Goal: Transaction & Acquisition: Purchase product/service

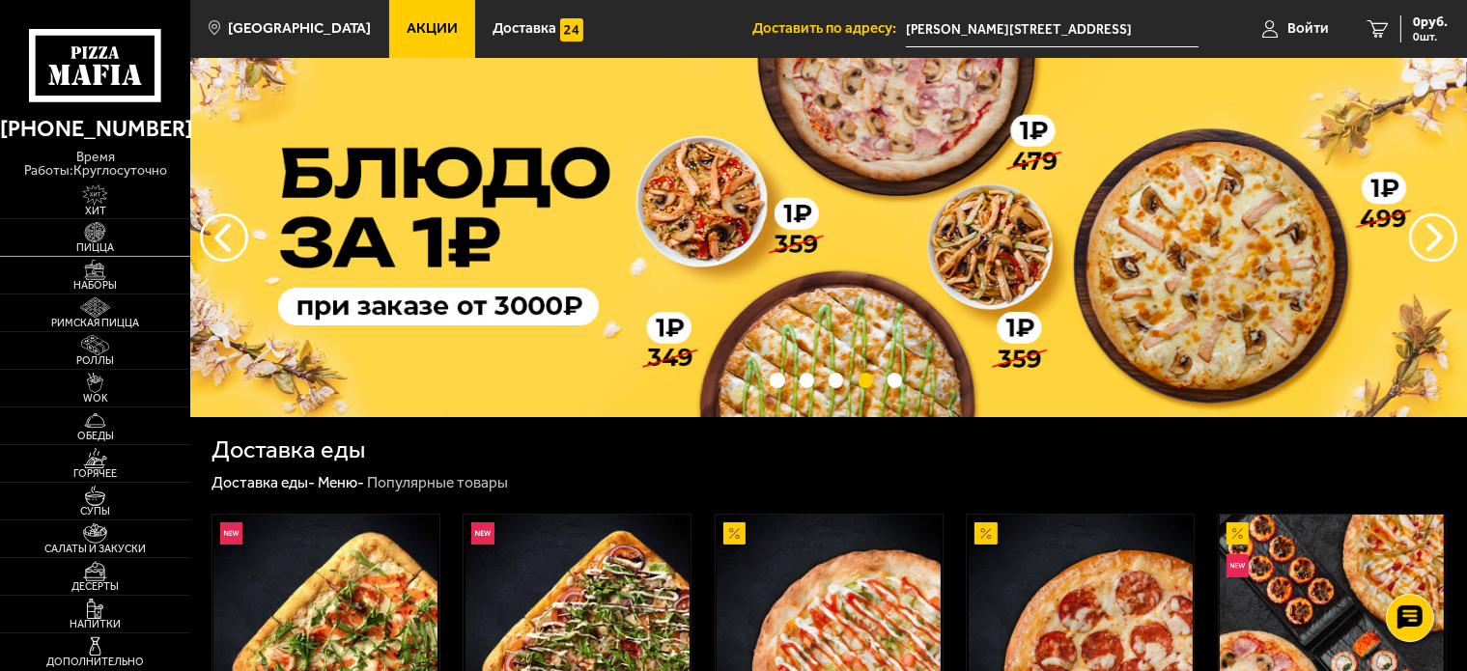
click at [100, 222] on img at bounding box center [95, 232] width 59 height 21
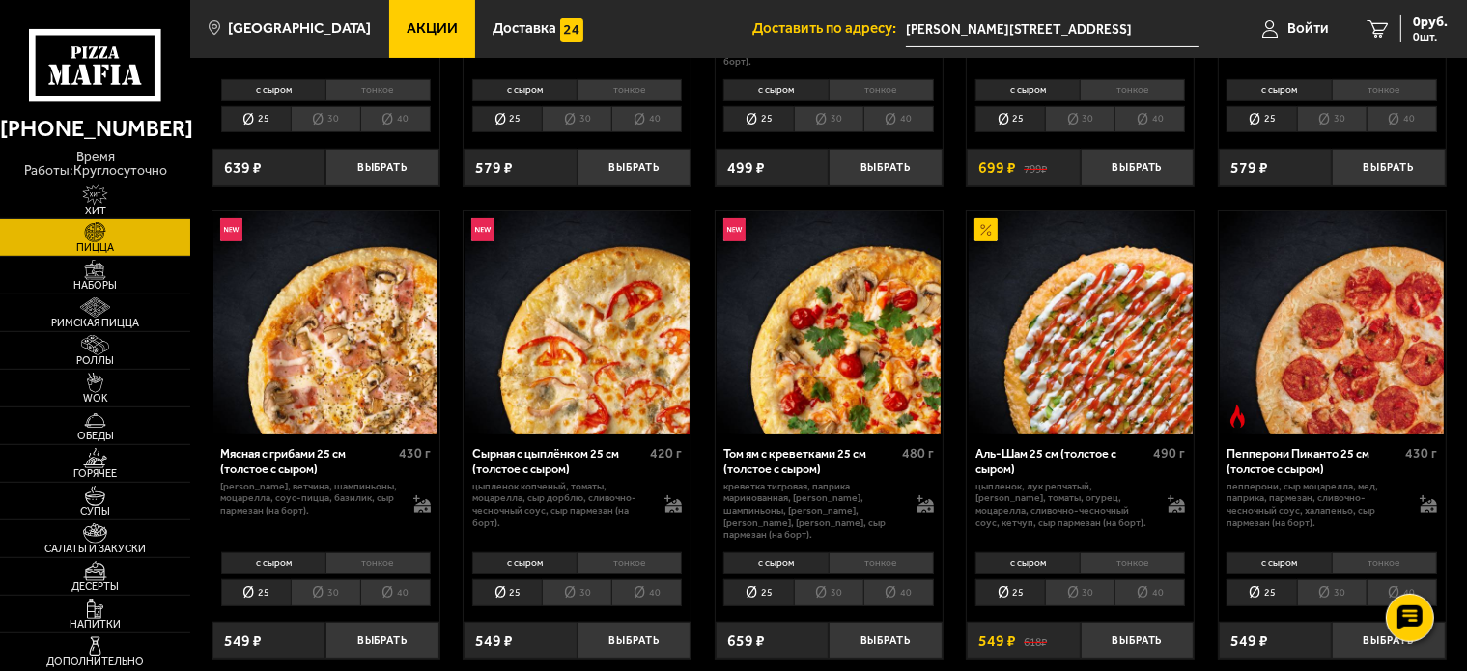
scroll to position [439, 0]
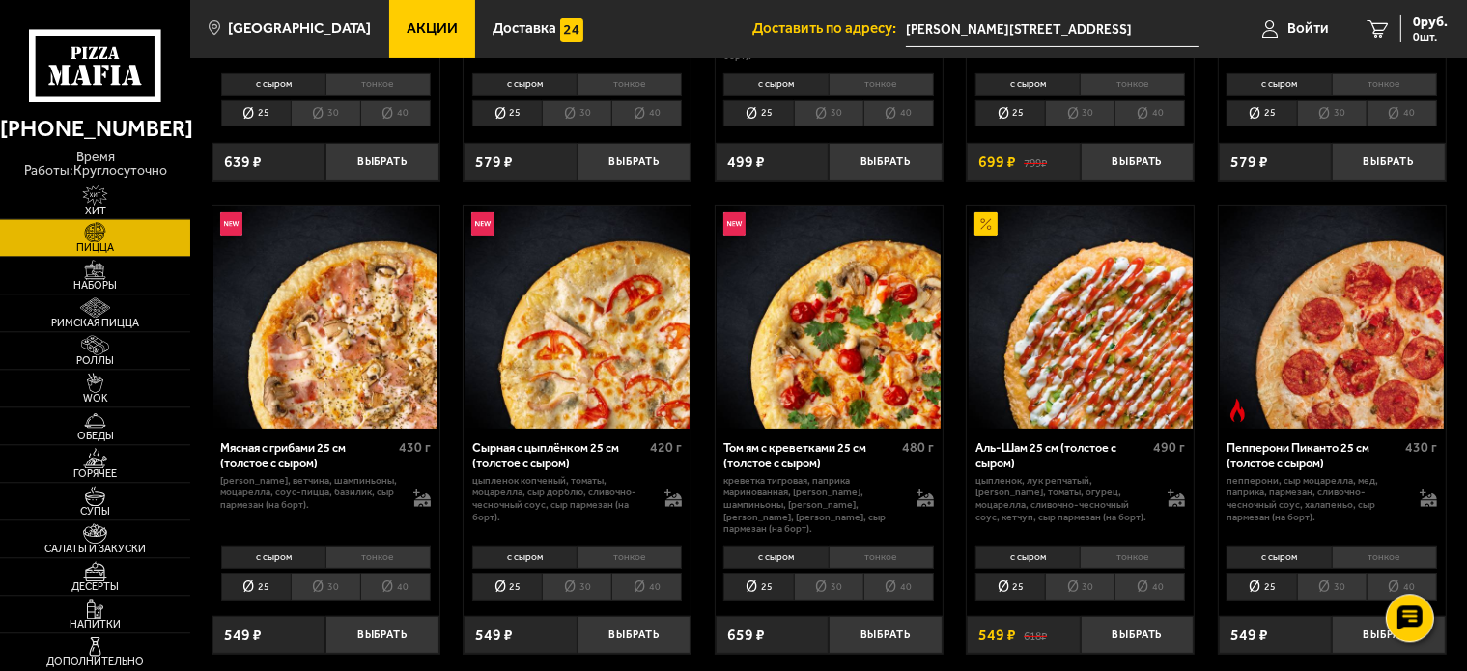
click at [1133, 551] on li "тонкое" at bounding box center [1132, 558] width 105 height 22
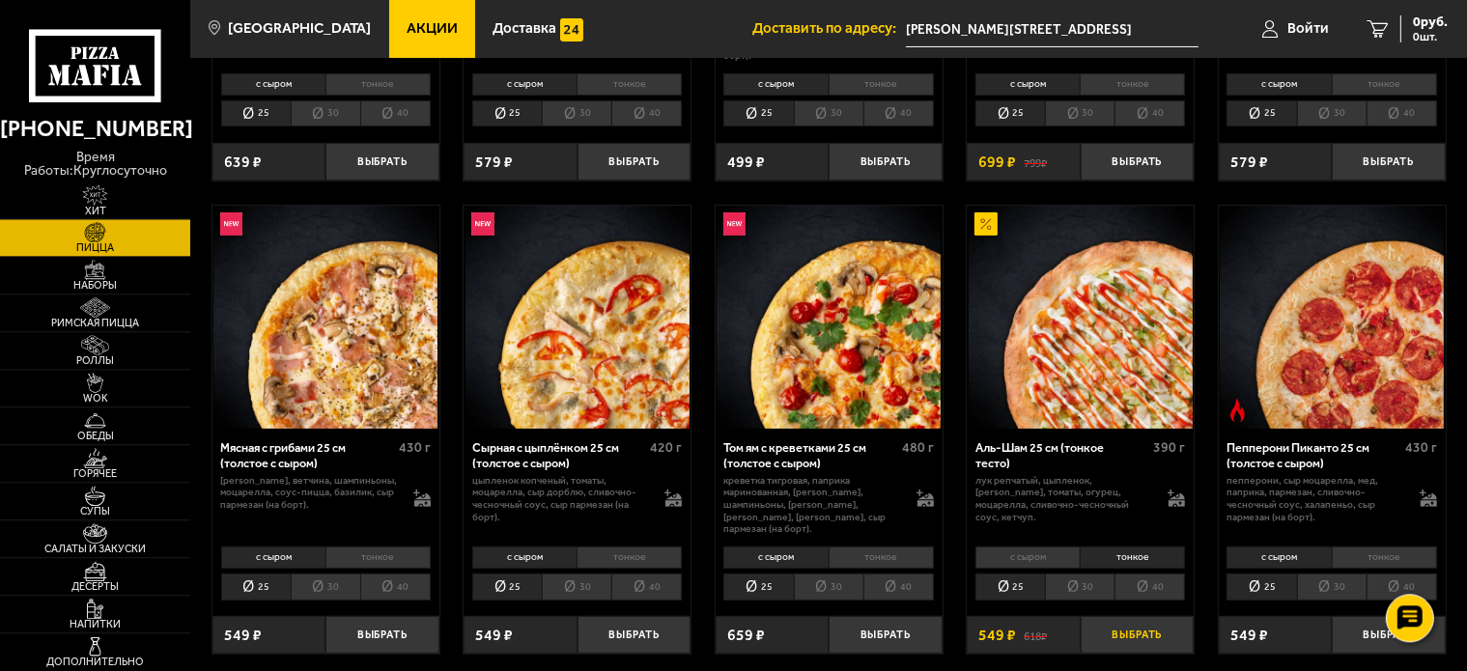
click at [1124, 622] on button "Выбрать" at bounding box center [1137, 635] width 113 height 38
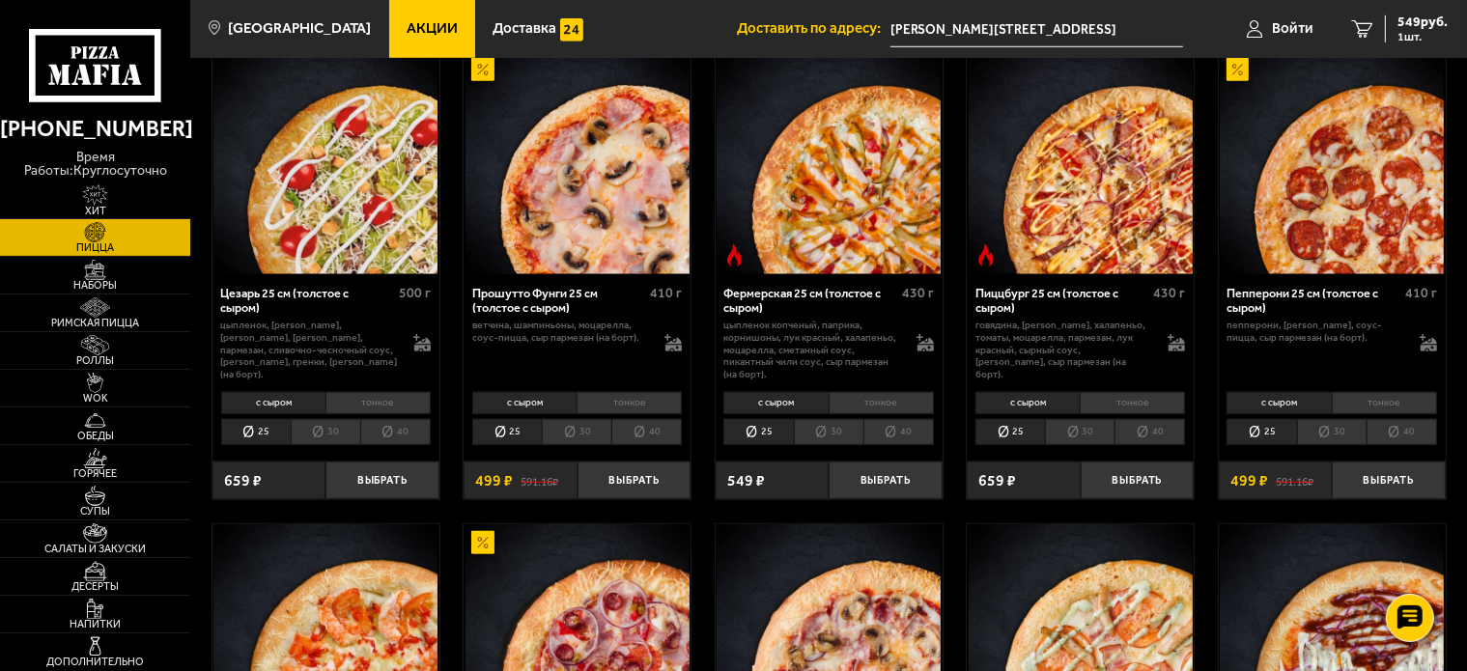
scroll to position [1569, 0]
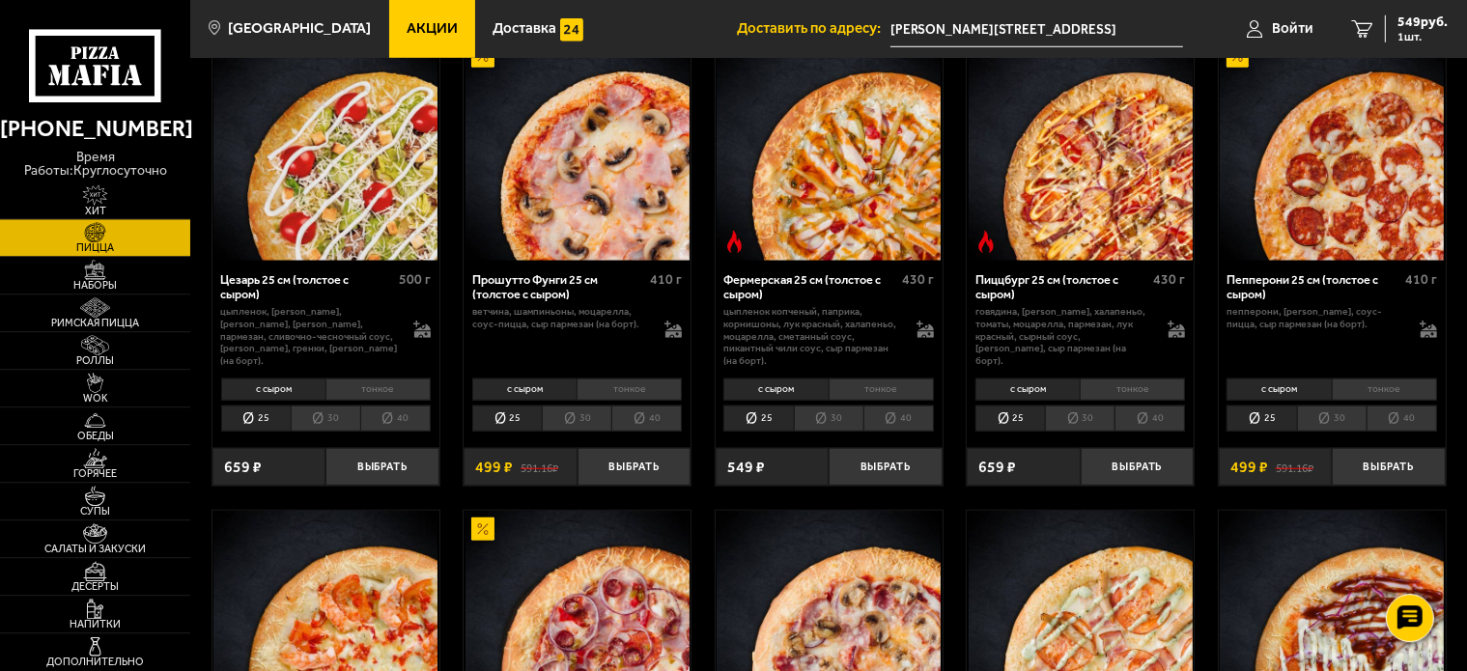
click at [1362, 389] on li "тонкое" at bounding box center [1384, 390] width 105 height 22
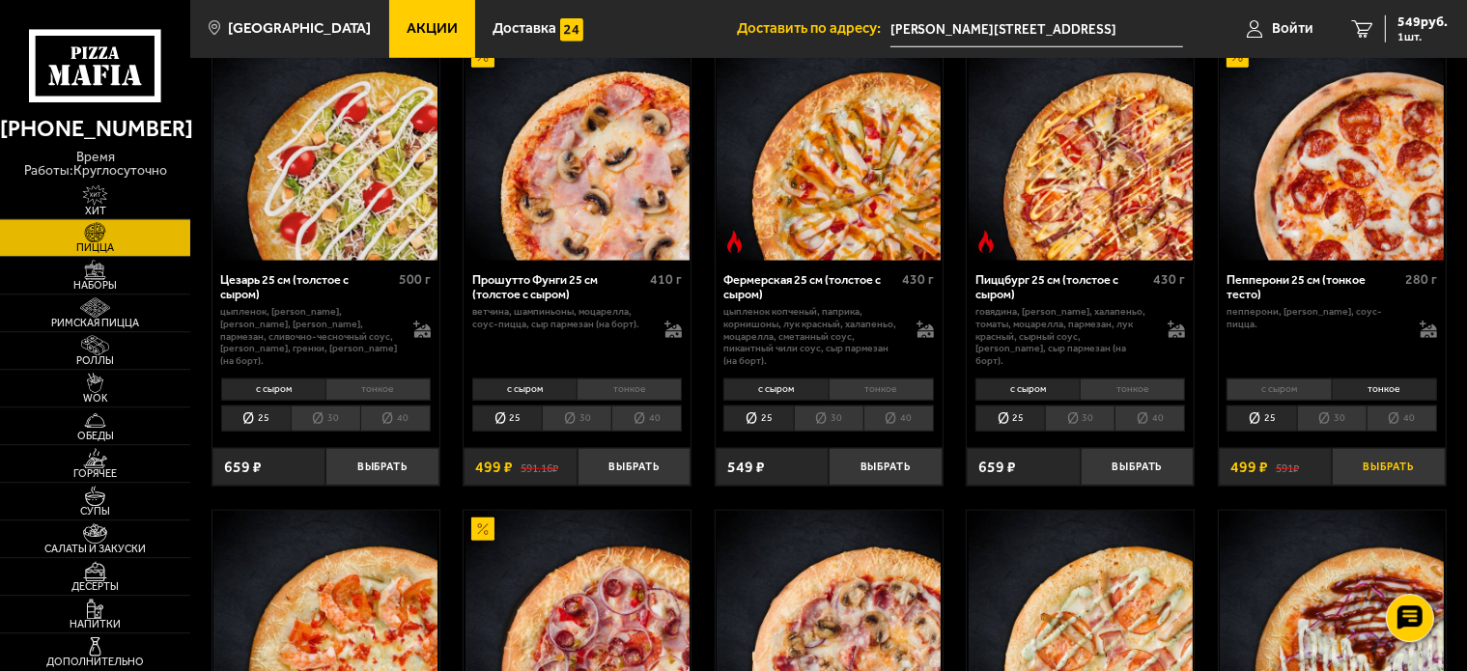
click at [1371, 467] on button "Выбрать" at bounding box center [1388, 467] width 113 height 38
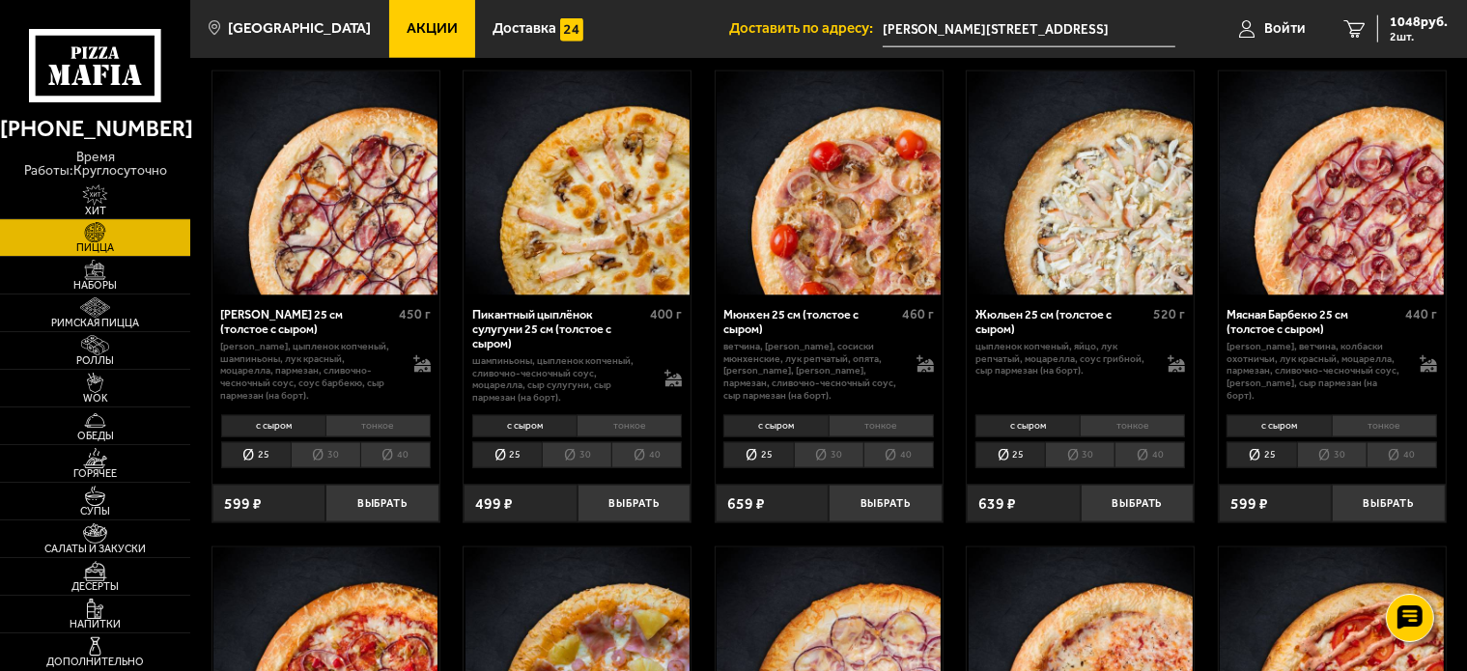
scroll to position [2497, 0]
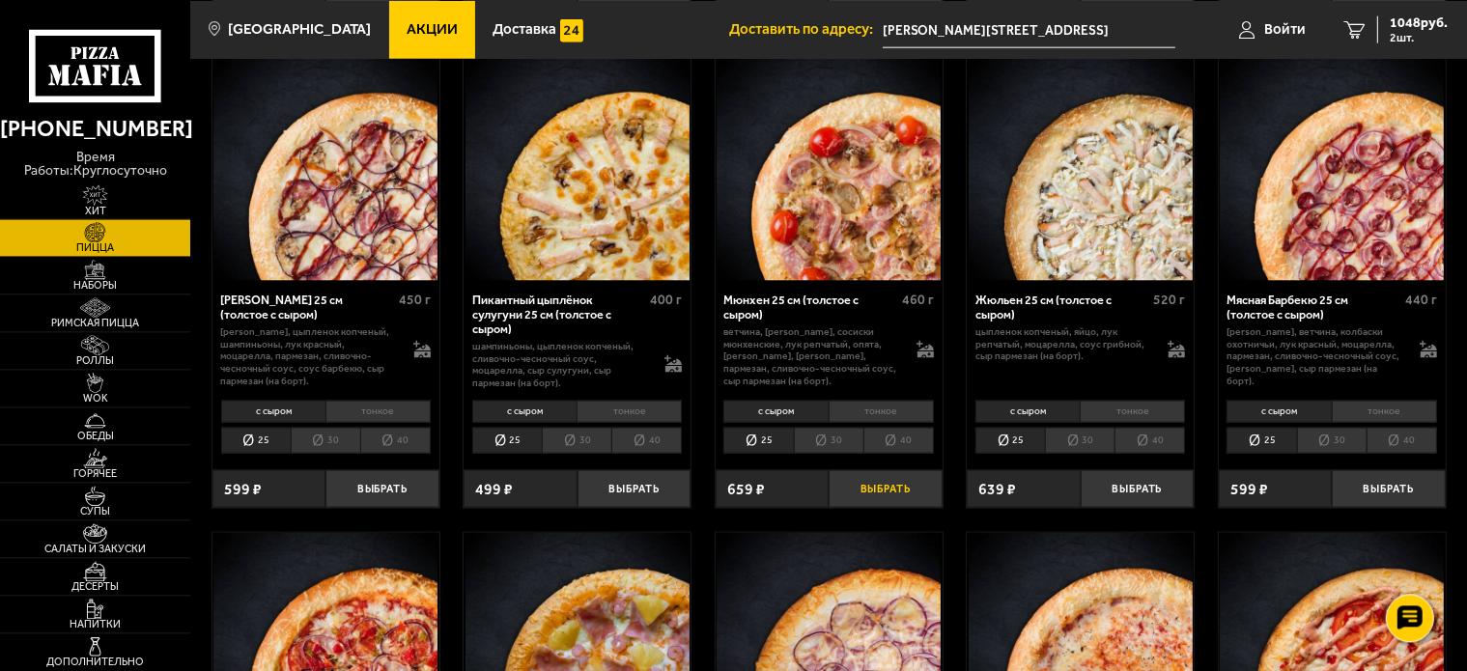
click at [883, 496] on button "Выбрать" at bounding box center [885, 488] width 113 height 38
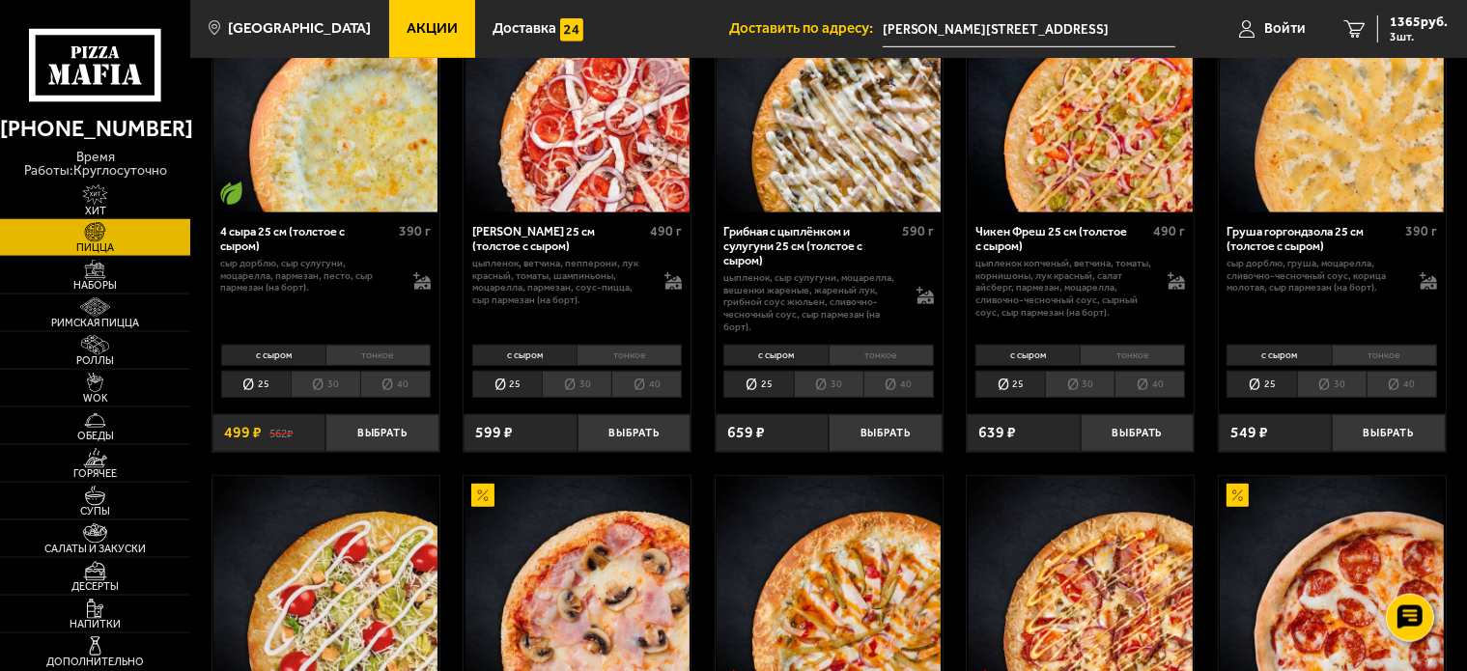
scroll to position [1129, 0]
click at [1416, 42] on span "3 шт." at bounding box center [1419, 37] width 58 height 12
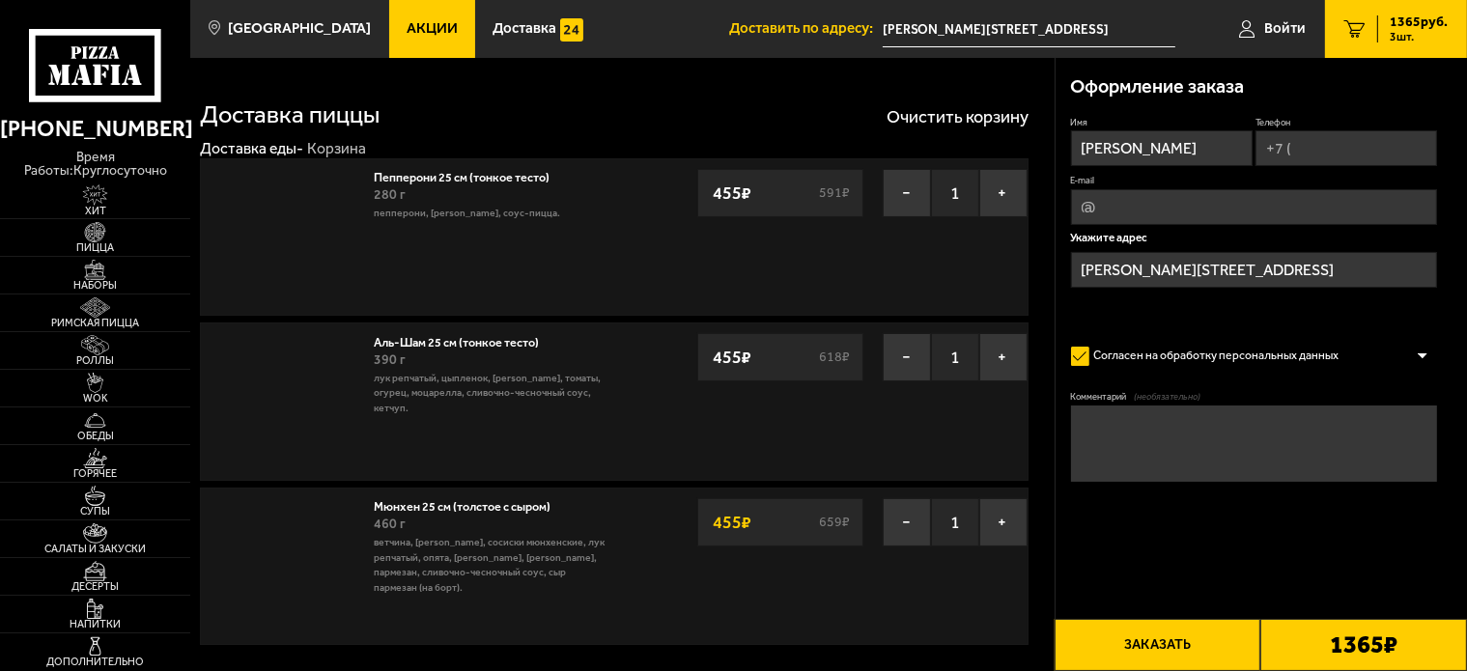
type input "[STREET_ADDRESS]"
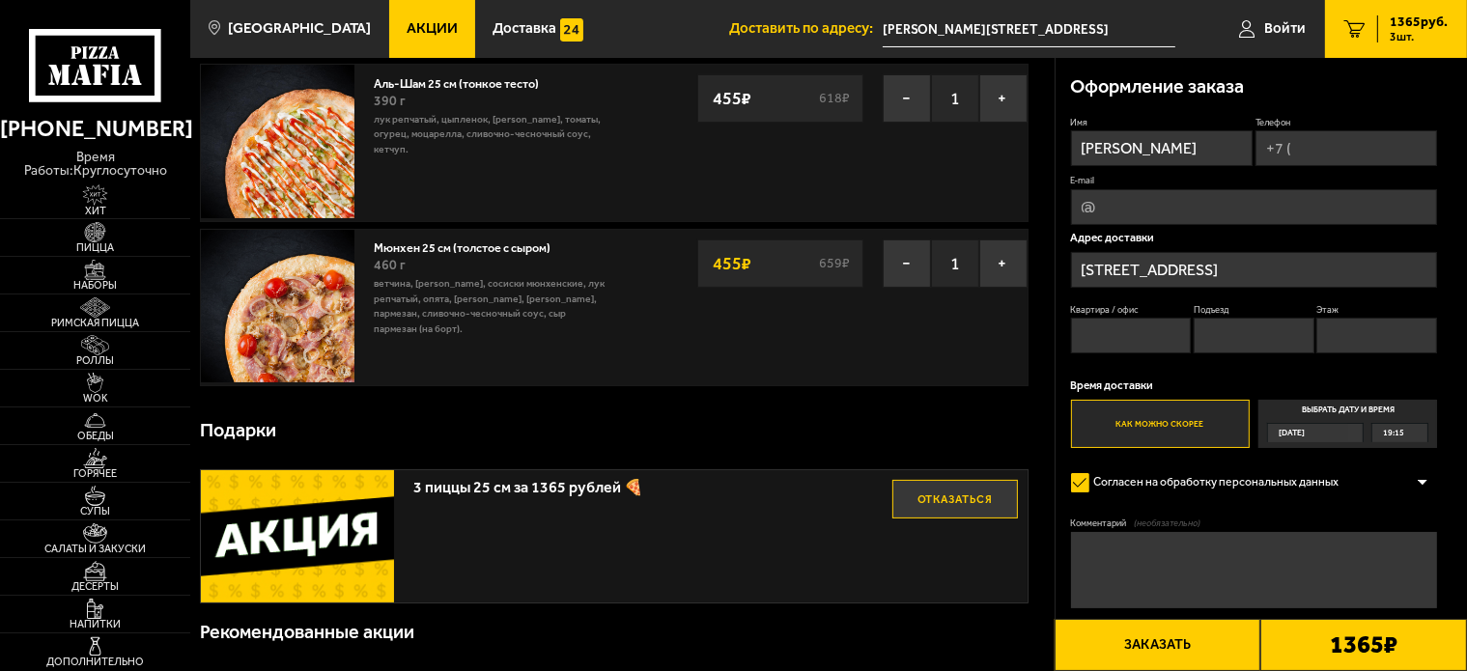
scroll to position [259, 0]
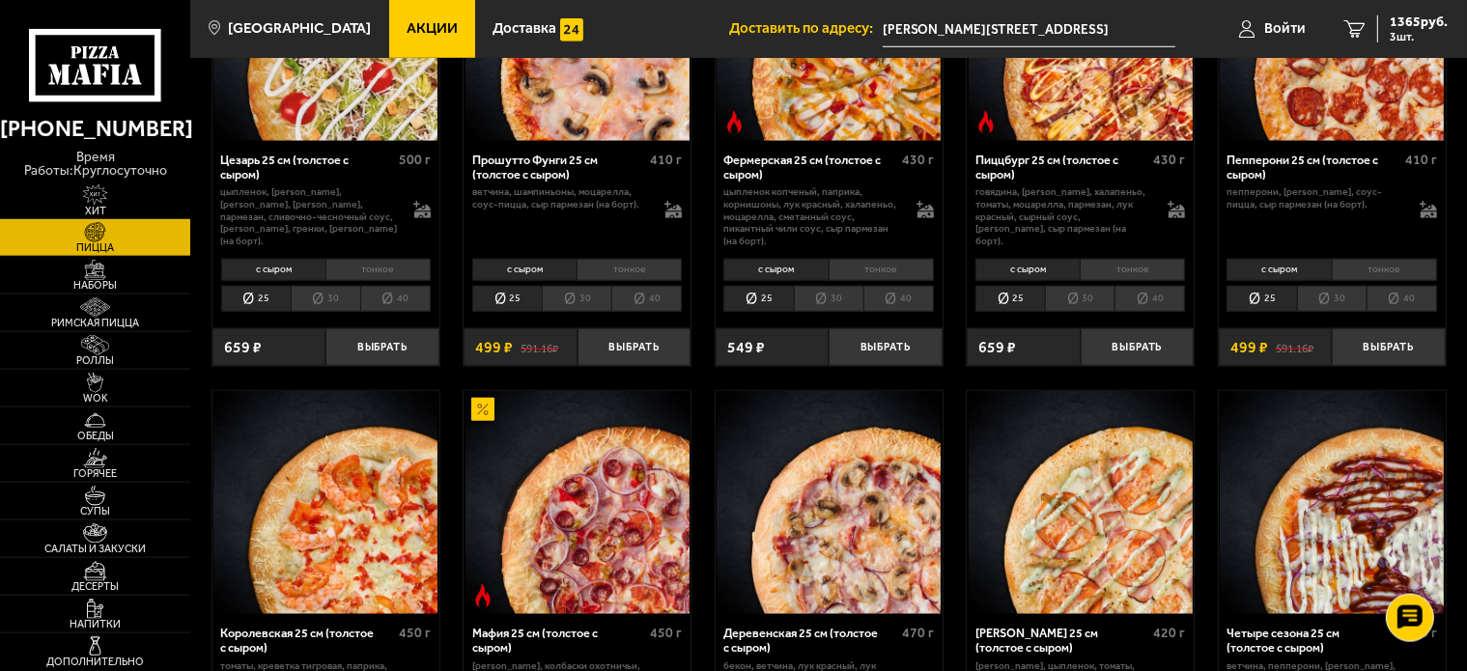
scroll to position [1688, 0]
click at [655, 350] on button "Выбрать" at bounding box center [633, 348] width 113 height 38
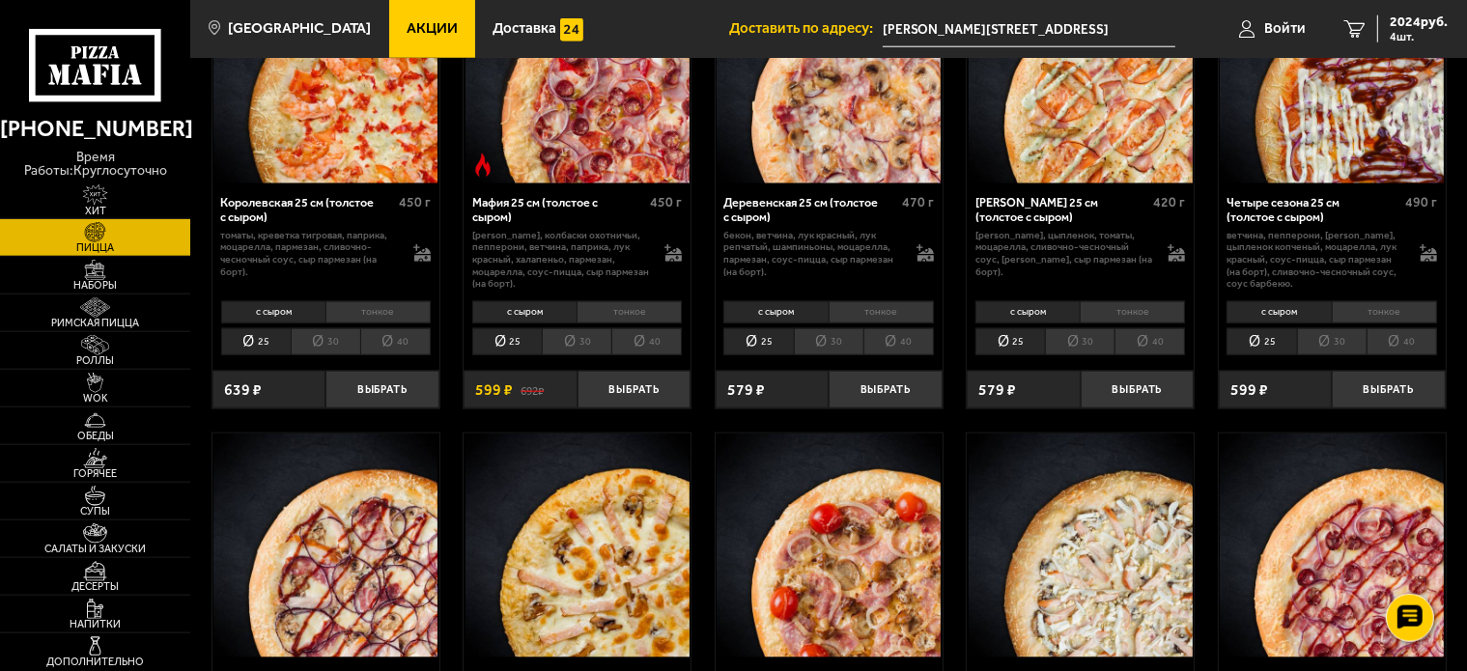
scroll to position [2121, 0]
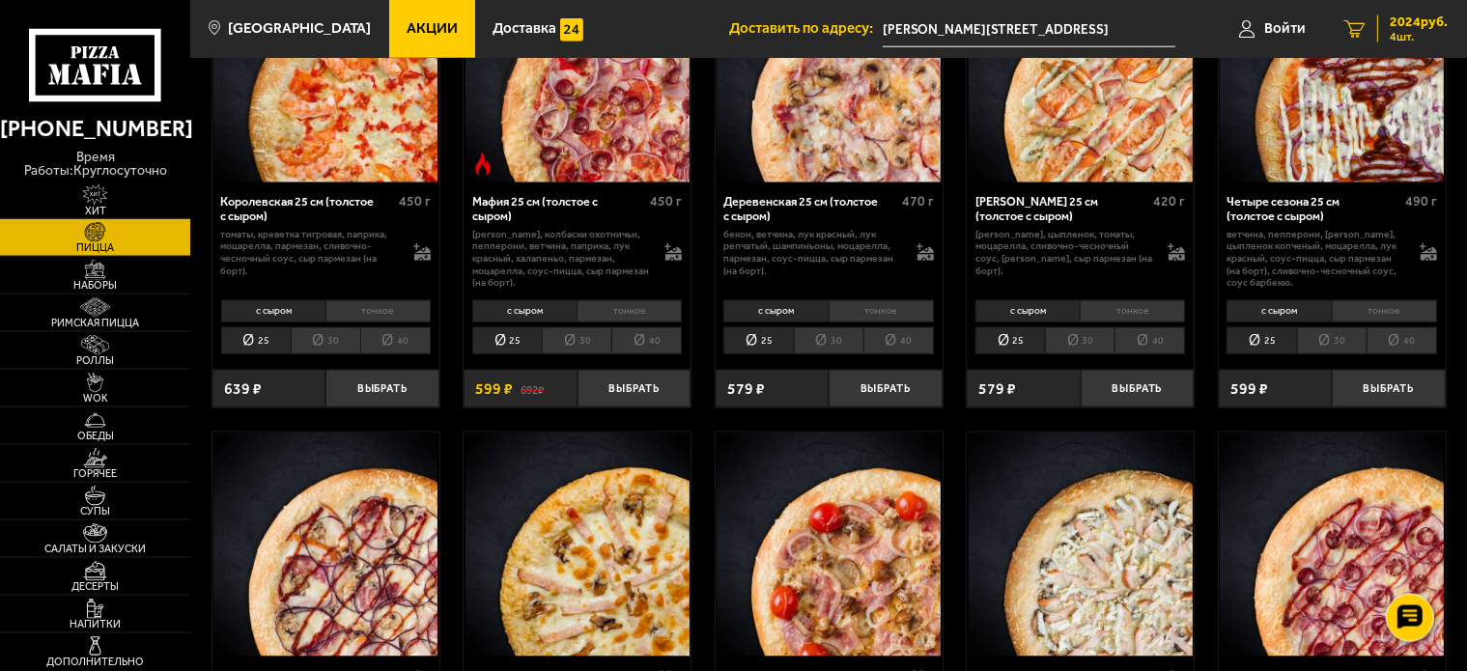
click at [1408, 27] on span "2024 руб." at bounding box center [1419, 22] width 58 height 14
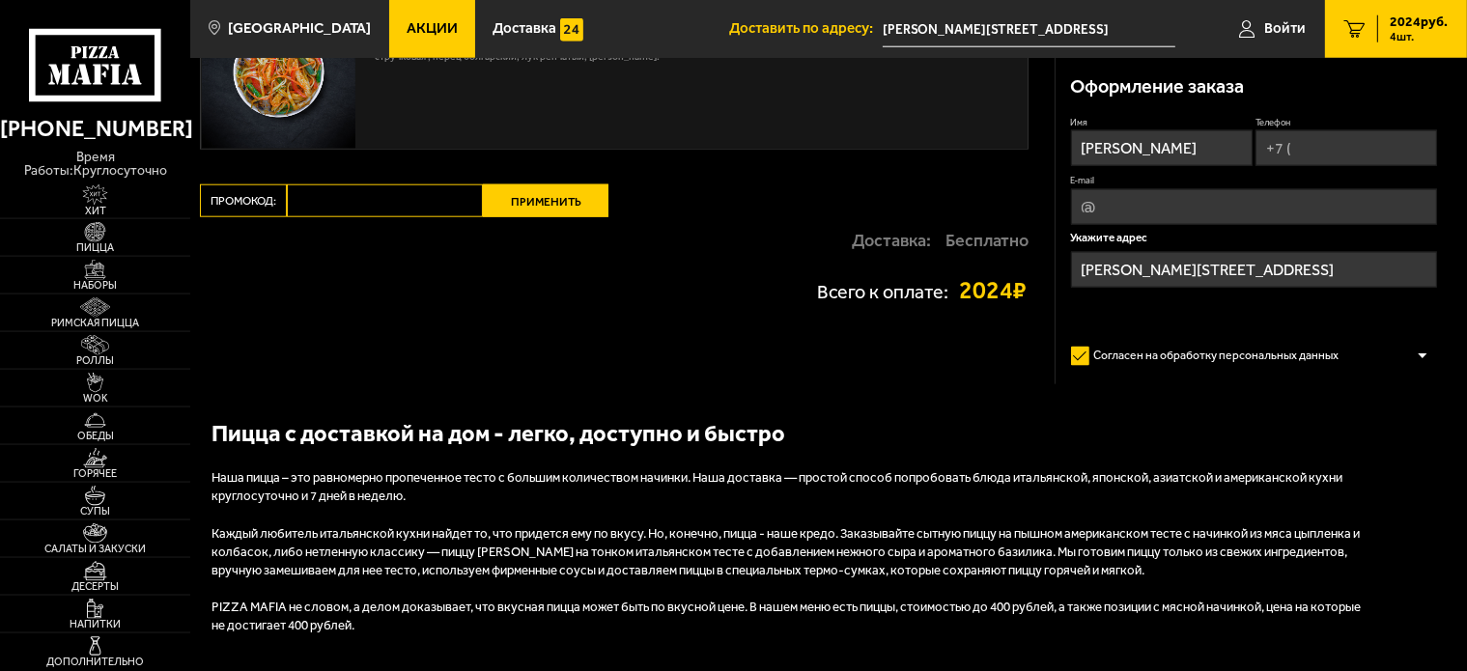
type input "[STREET_ADDRESS]"
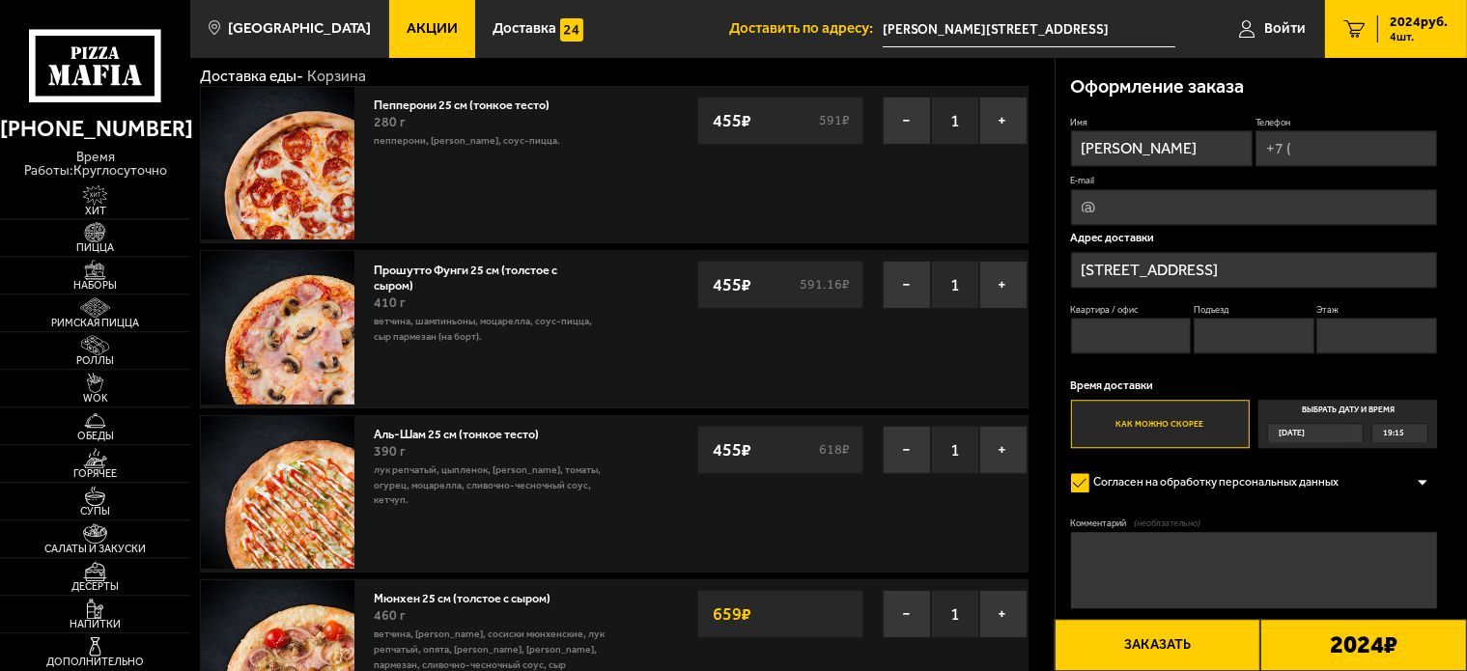
scroll to position [71, 0]
click at [102, 342] on img at bounding box center [95, 345] width 59 height 21
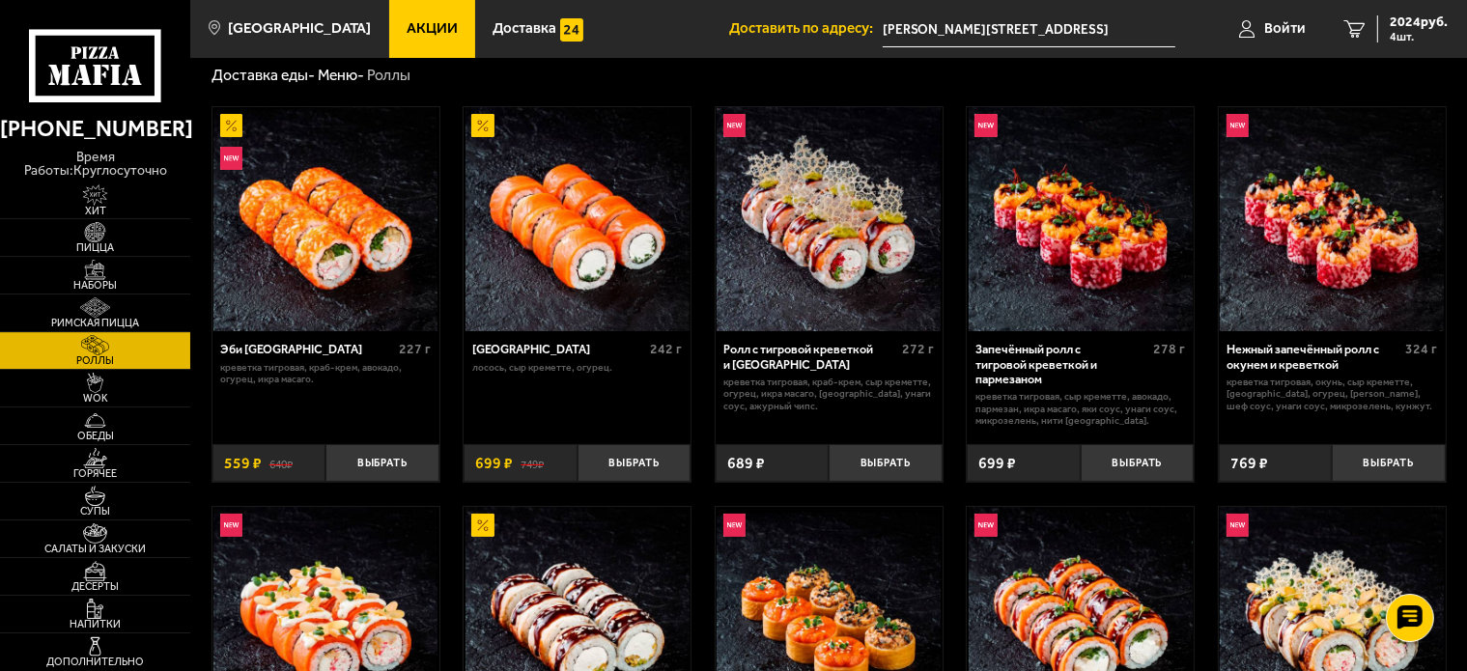
scroll to position [56, 0]
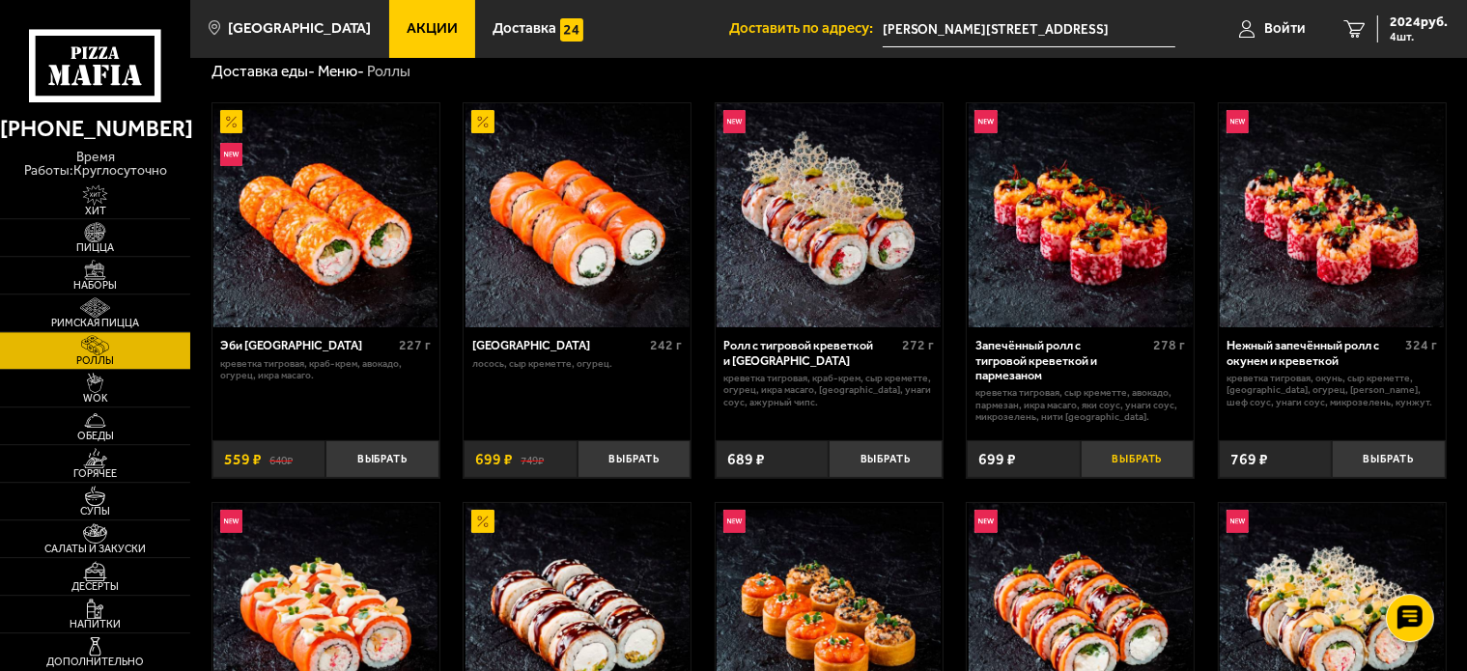
click at [1119, 458] on button "Выбрать" at bounding box center [1137, 459] width 113 height 38
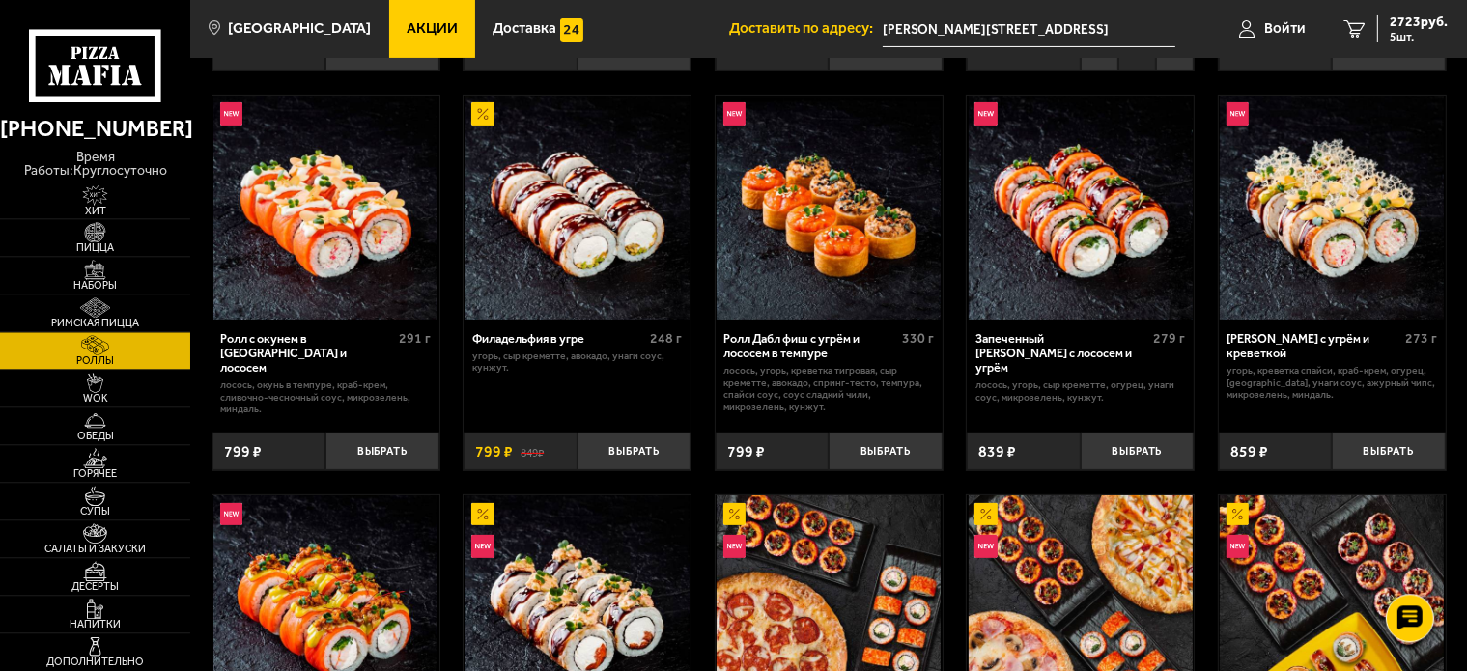
scroll to position [456, 0]
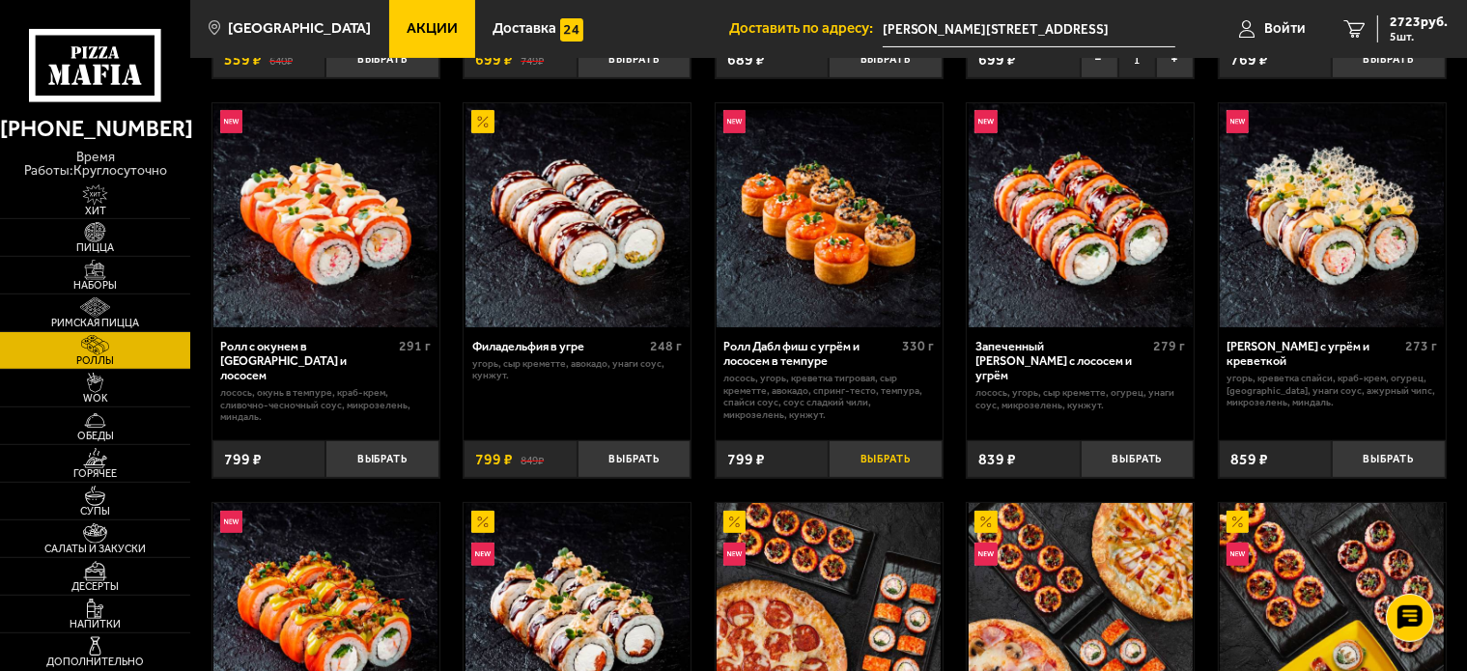
click at [881, 466] on button "Выбрать" at bounding box center [885, 459] width 113 height 38
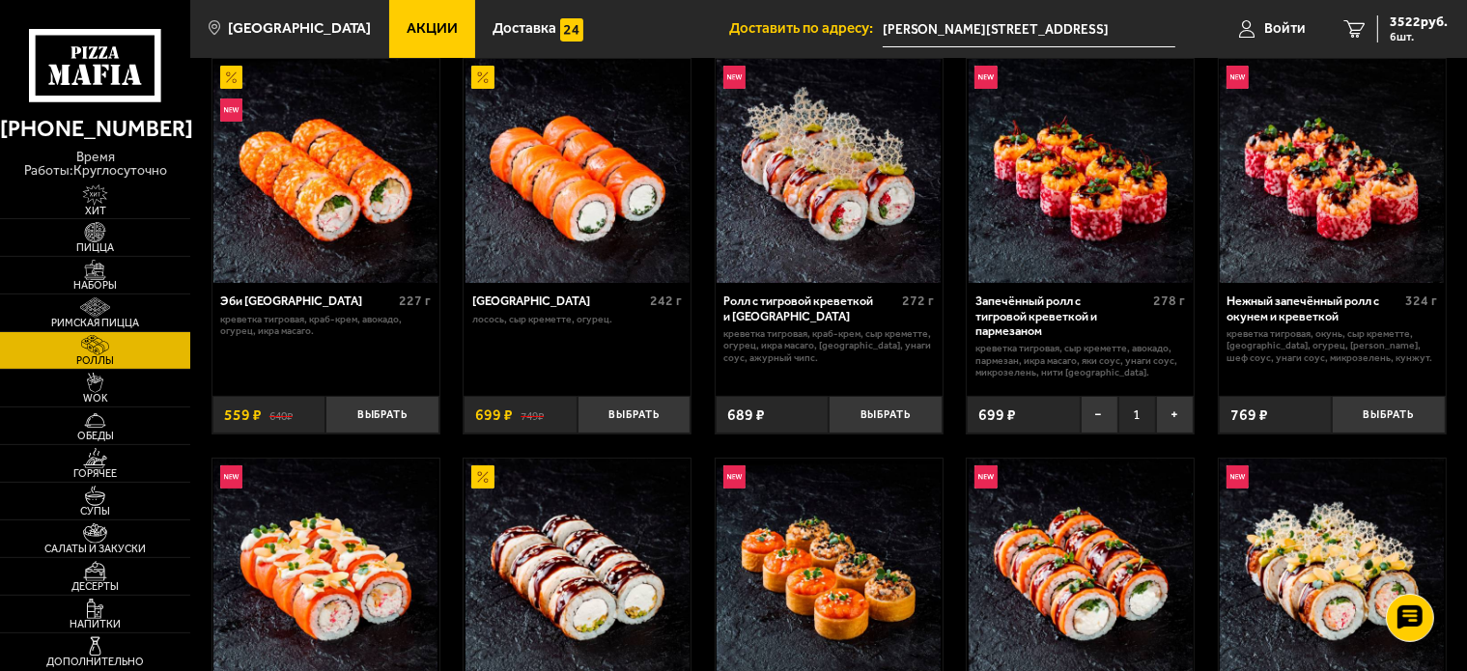
scroll to position [97, 0]
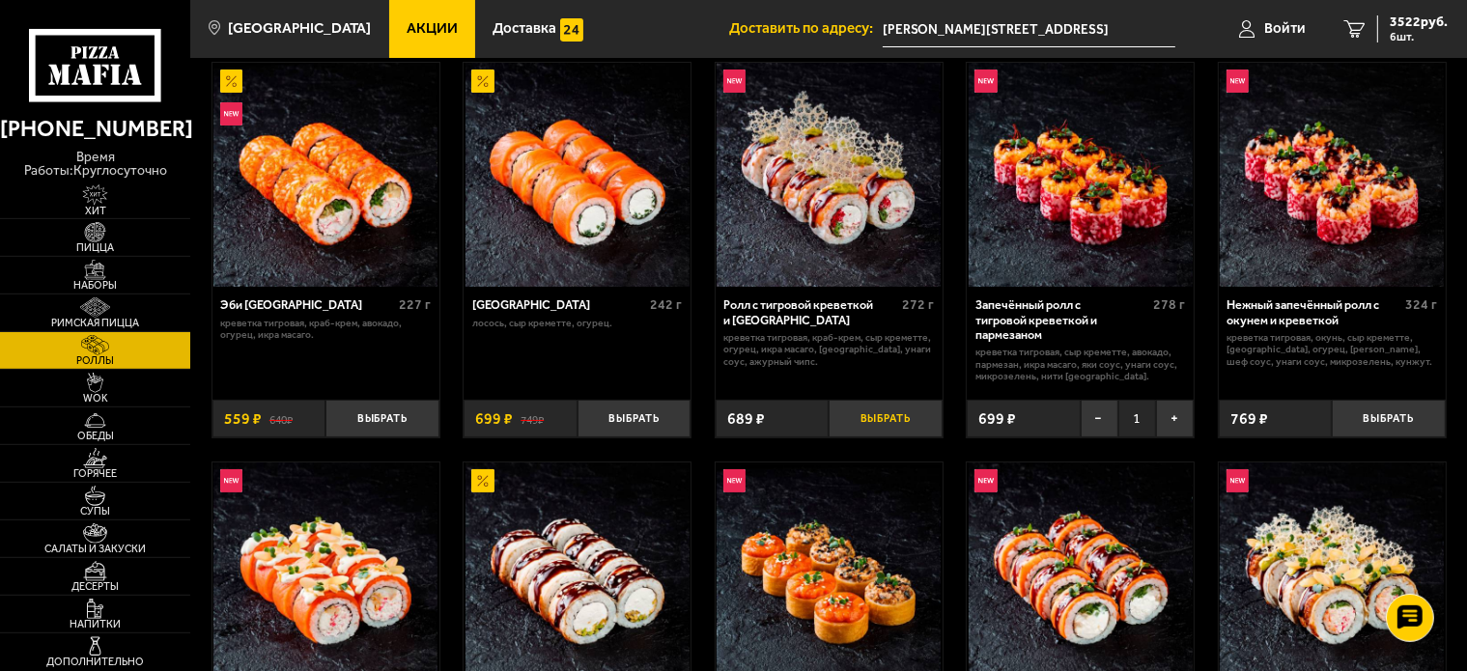
click at [900, 422] on button "Выбрать" at bounding box center [885, 419] width 113 height 38
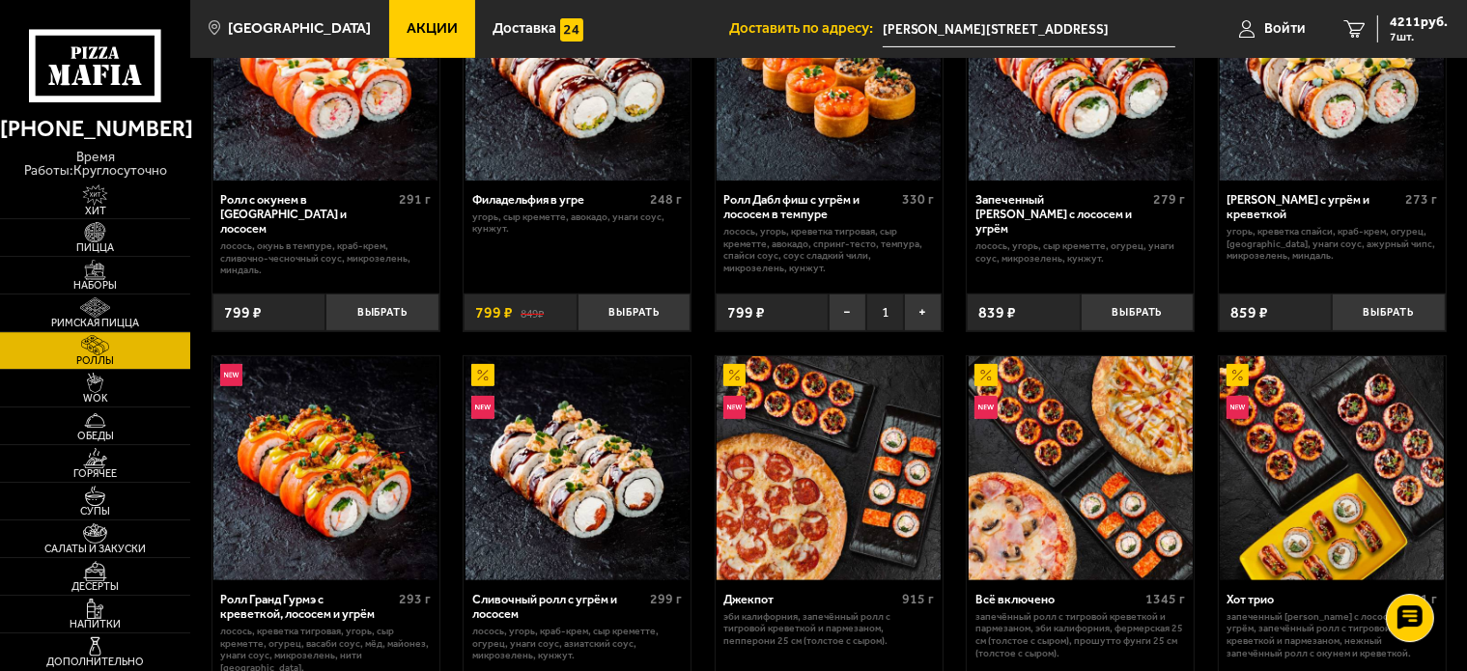
scroll to position [606, 0]
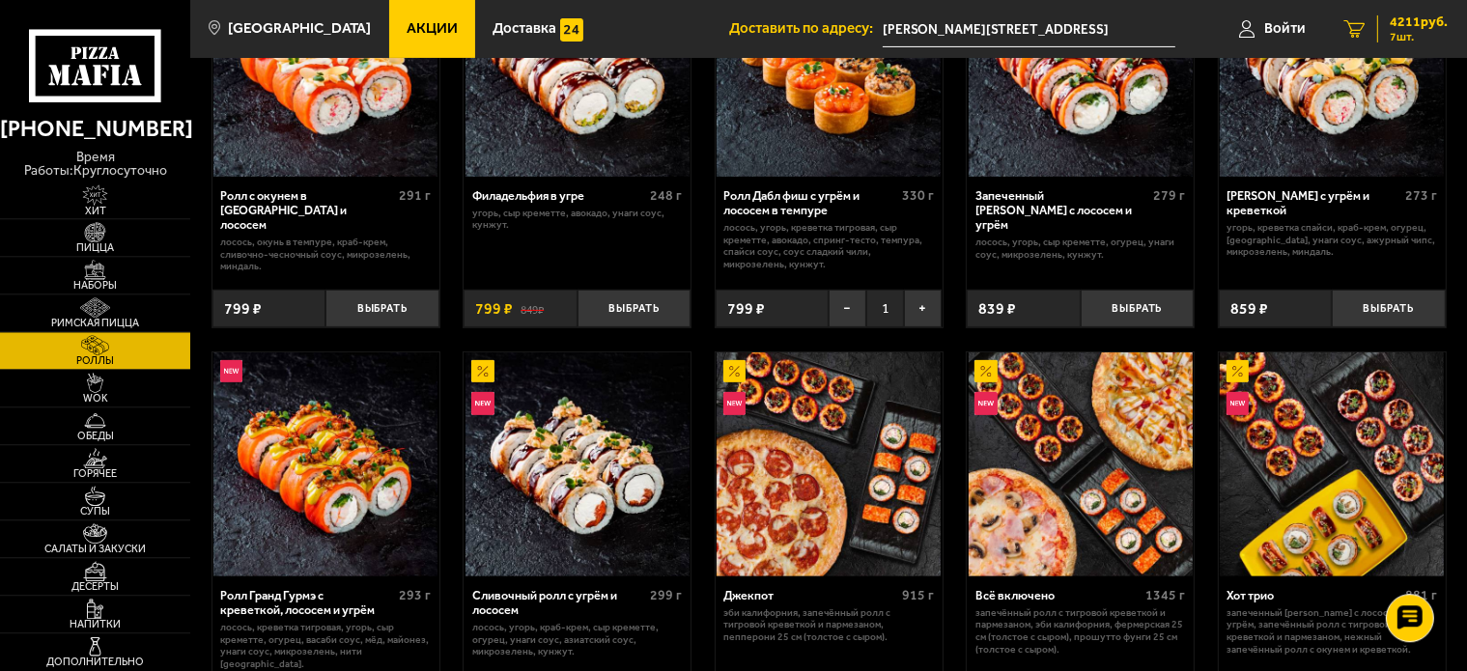
click at [1424, 8] on link "7 4211 руб. 7 шт." at bounding box center [1396, 29] width 142 height 58
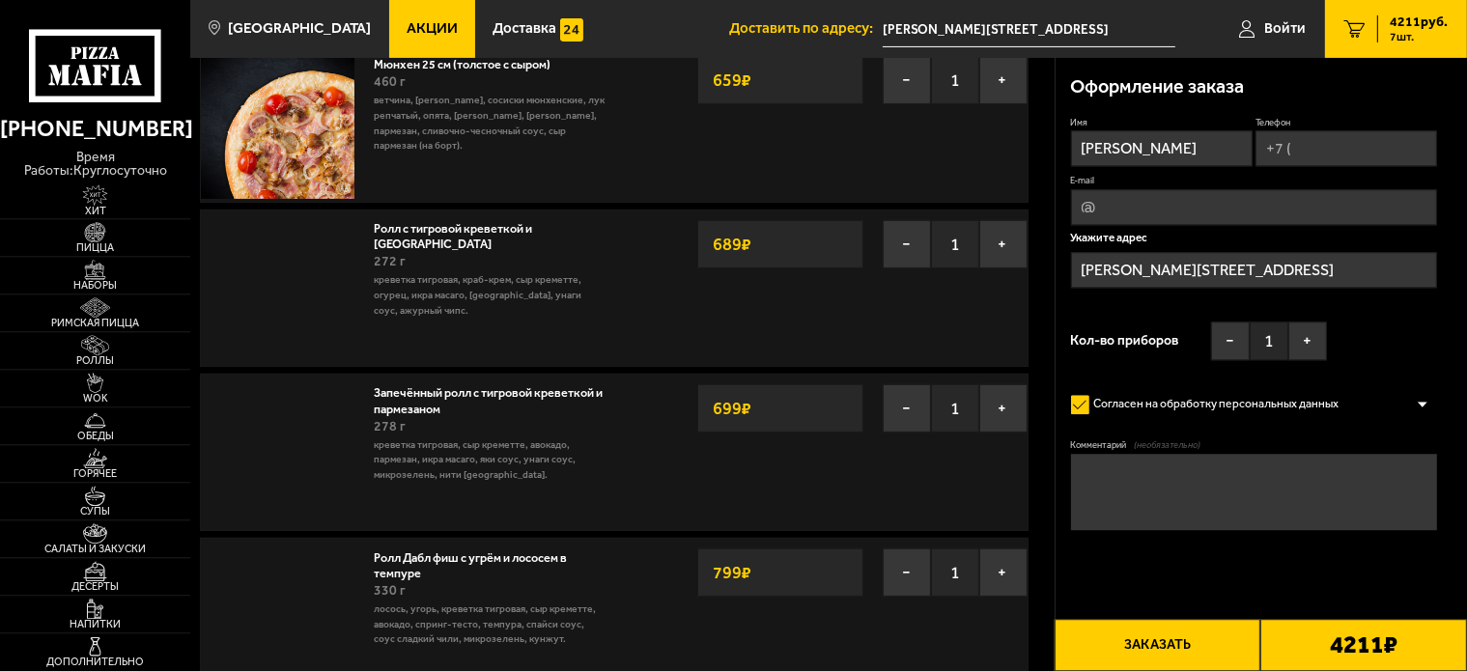
type input "[STREET_ADDRESS]"
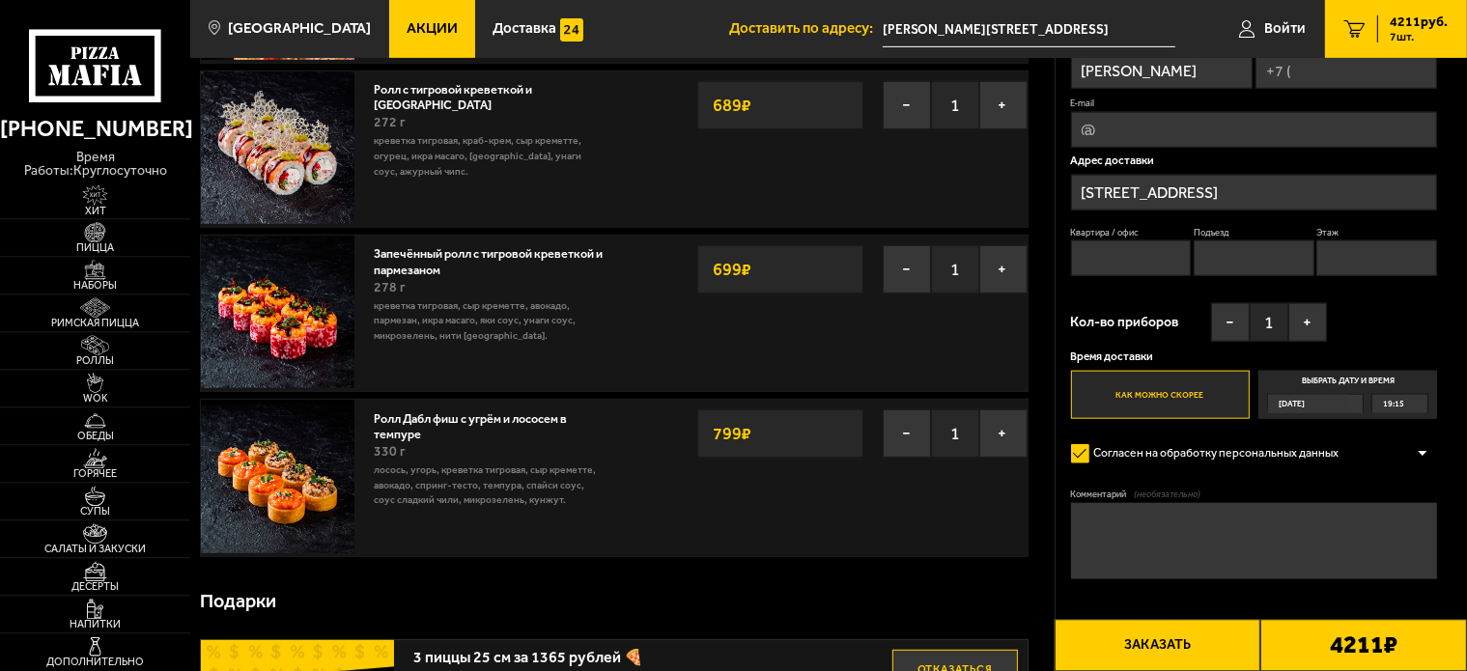
scroll to position [654, 0]
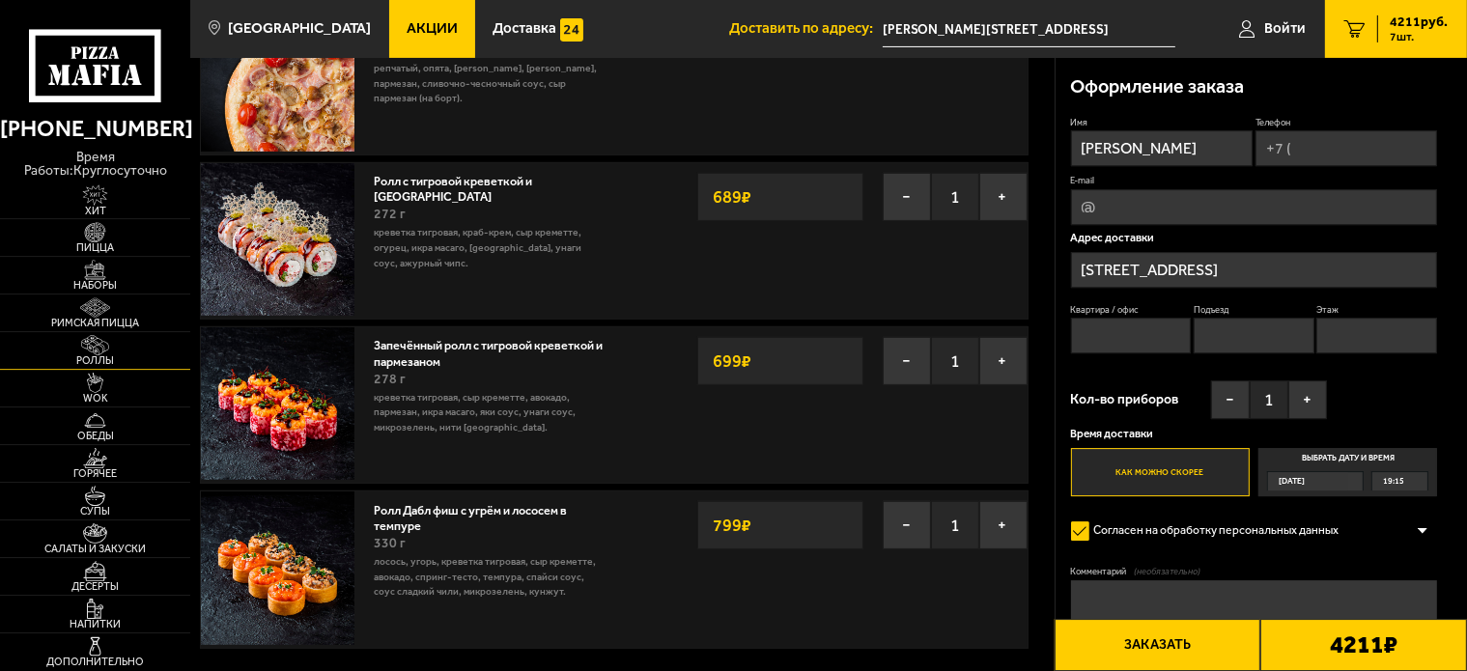
click at [95, 340] on img at bounding box center [95, 345] width 59 height 21
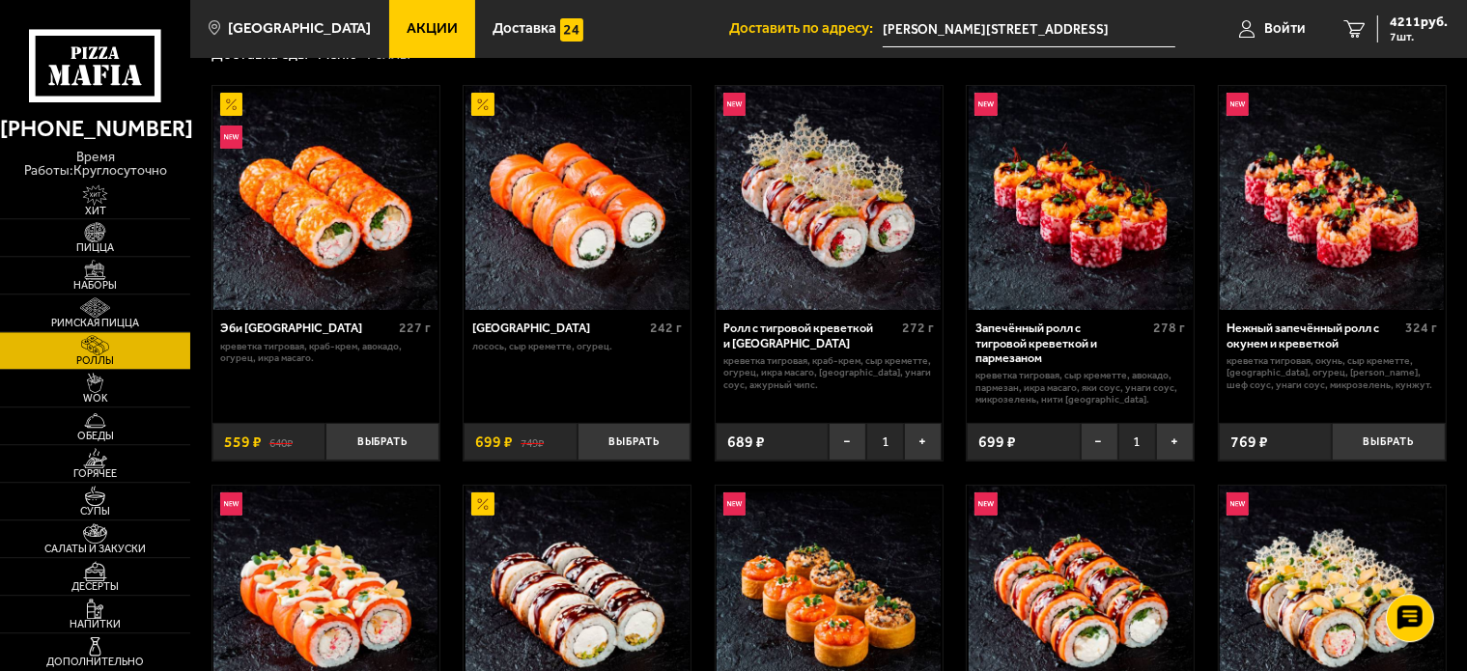
scroll to position [73, 0]
click at [1170, 441] on button "+" at bounding box center [1175, 442] width 38 height 38
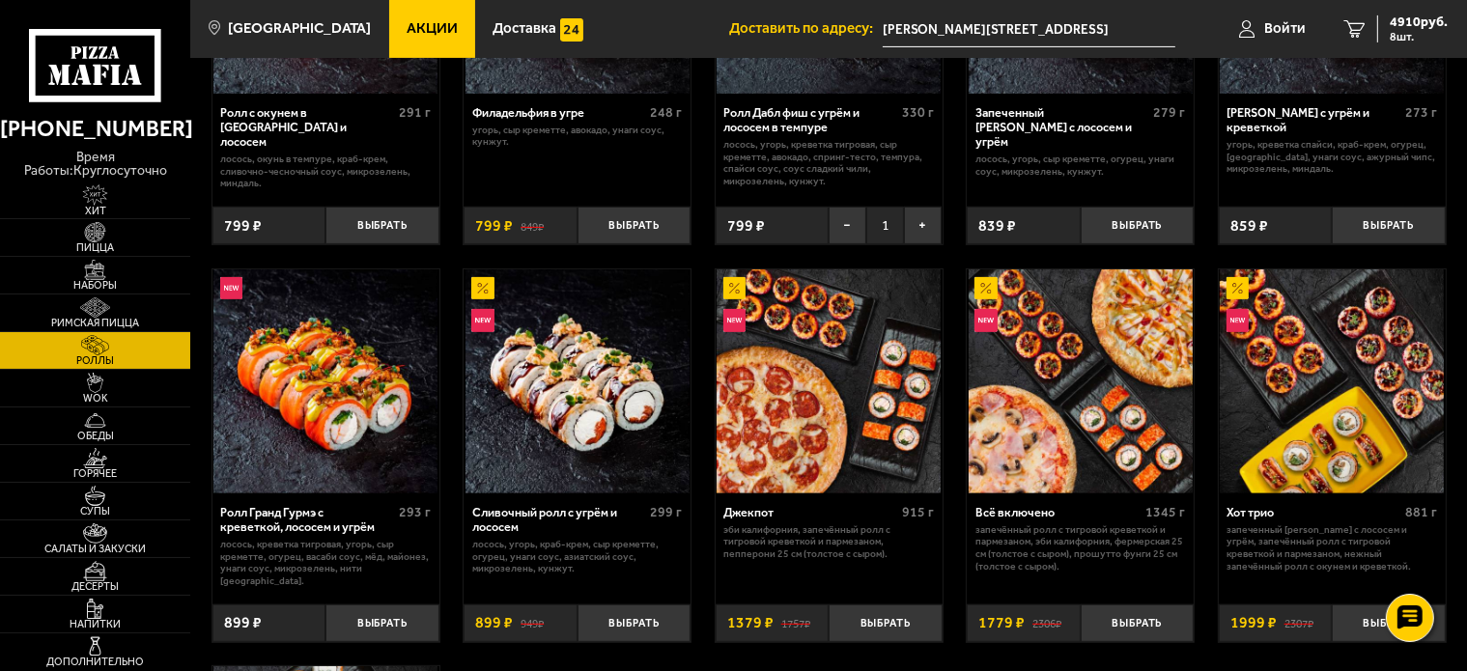
scroll to position [690, 0]
click at [1410, 23] on span "4910 руб." at bounding box center [1419, 22] width 58 height 14
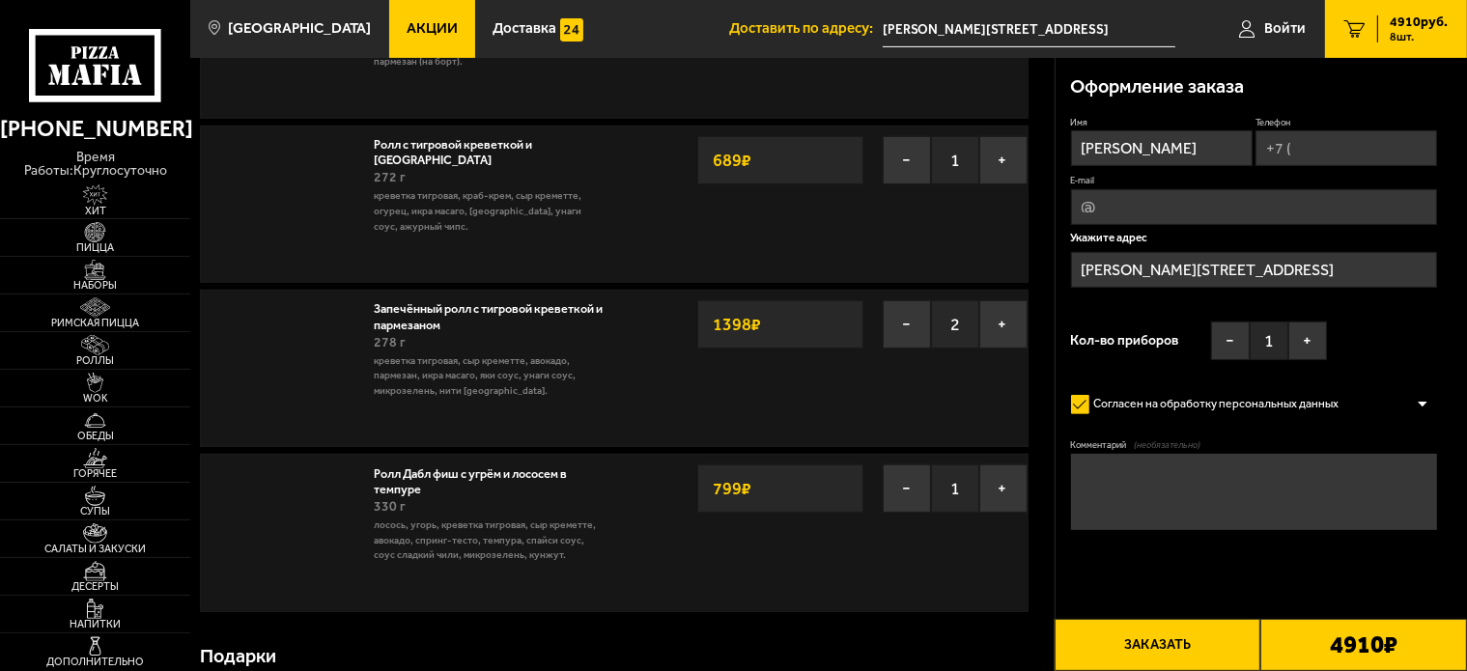
type input "[STREET_ADDRESS]"
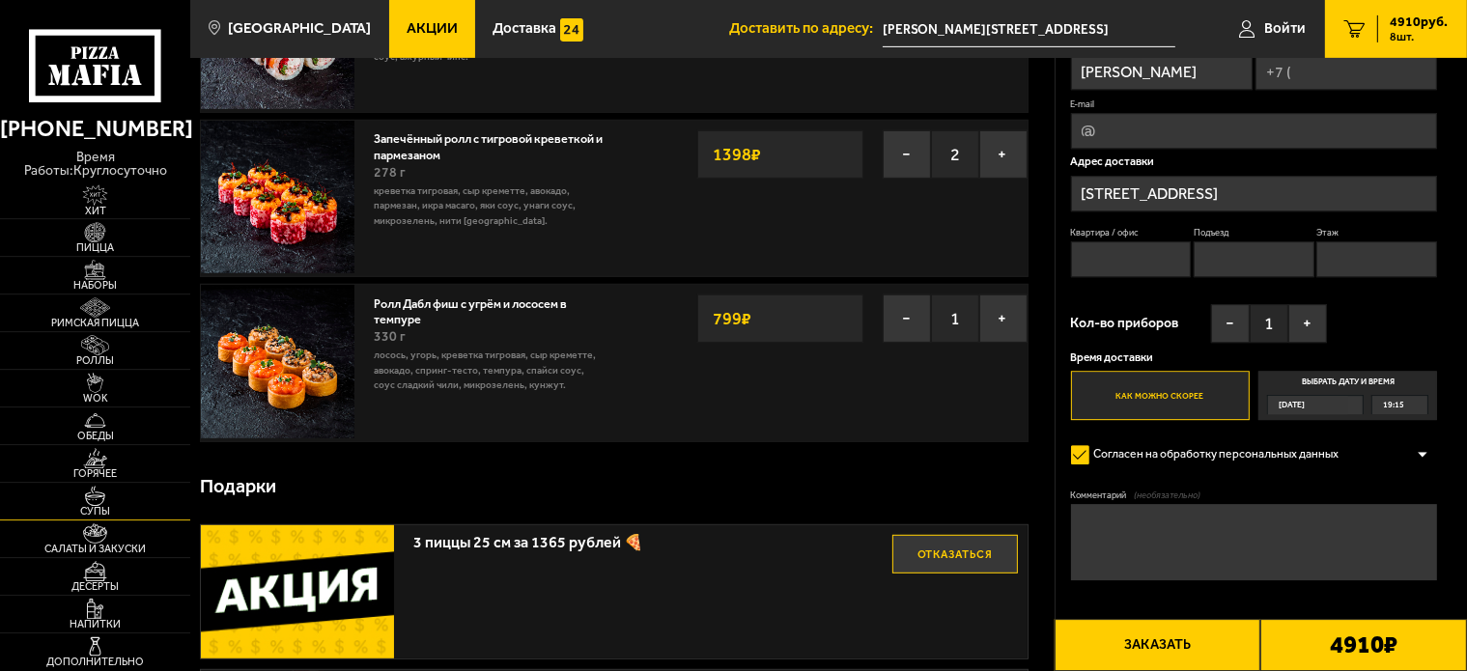
scroll to position [862, 0]
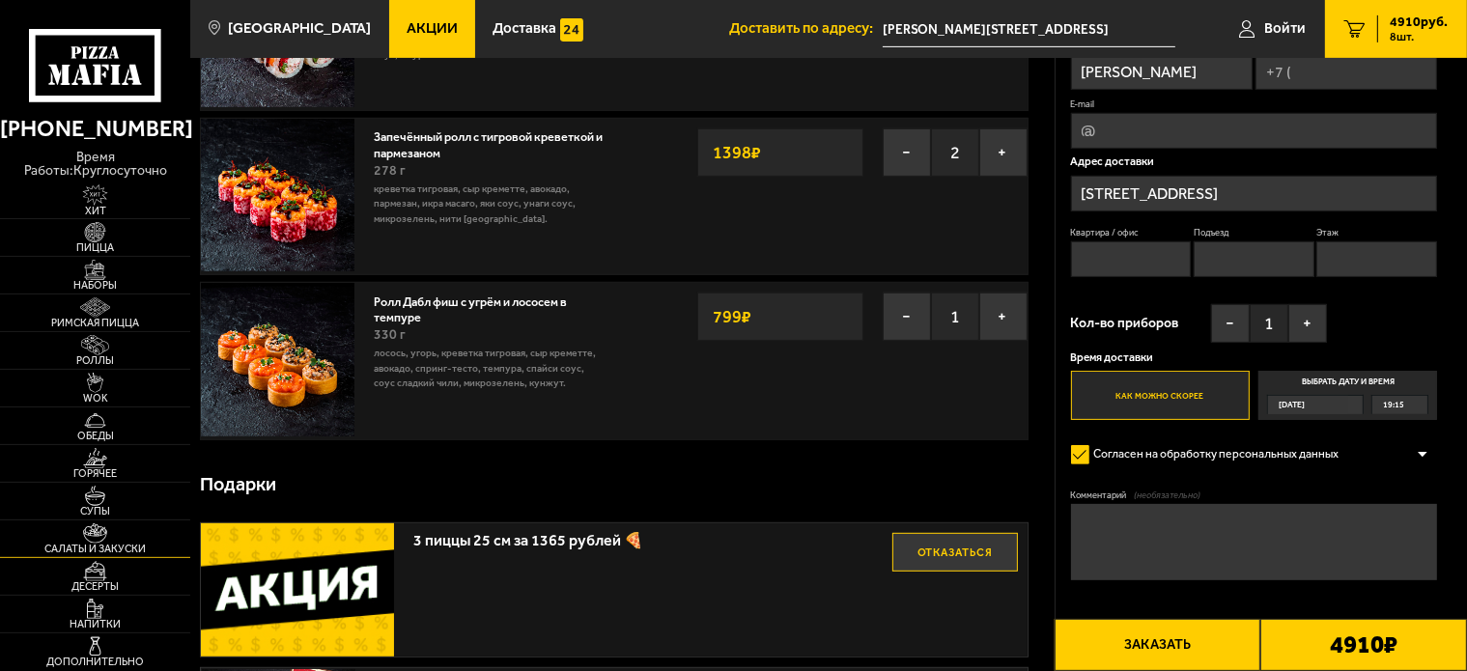
click at [95, 531] on img at bounding box center [95, 533] width 59 height 21
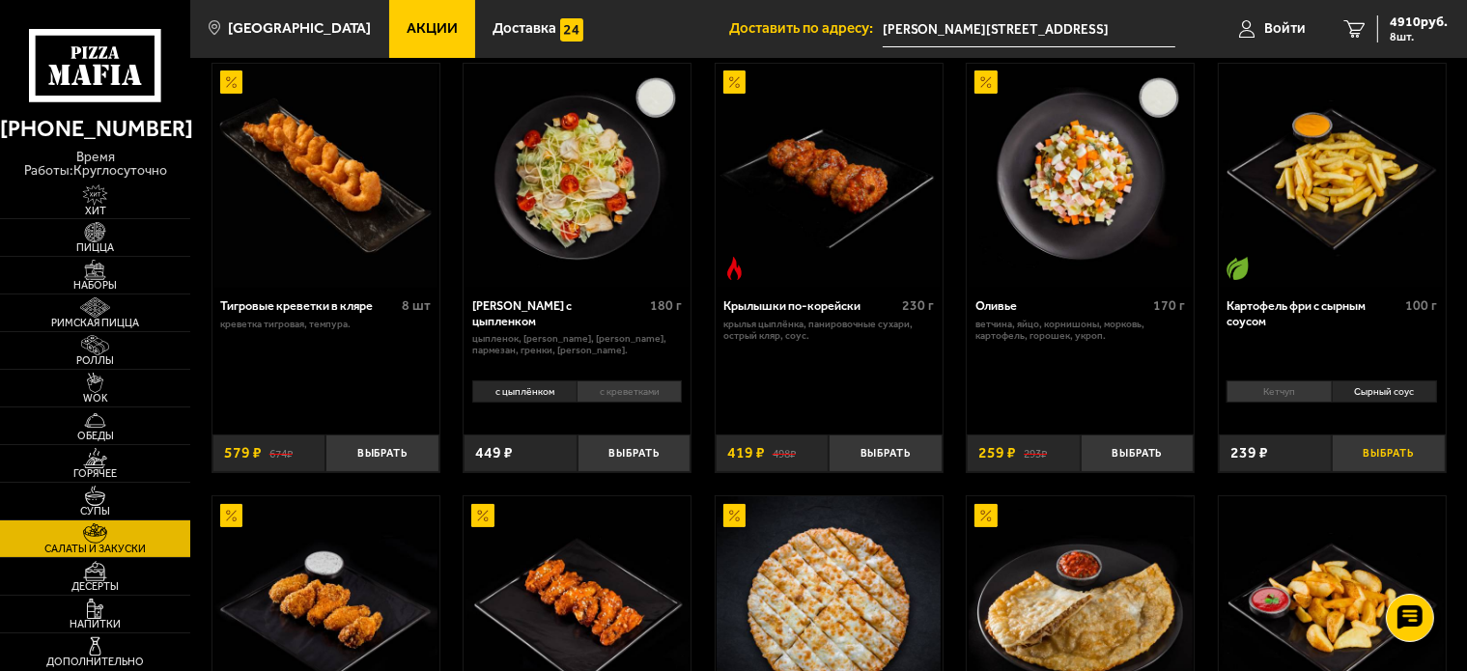
scroll to position [85, 0]
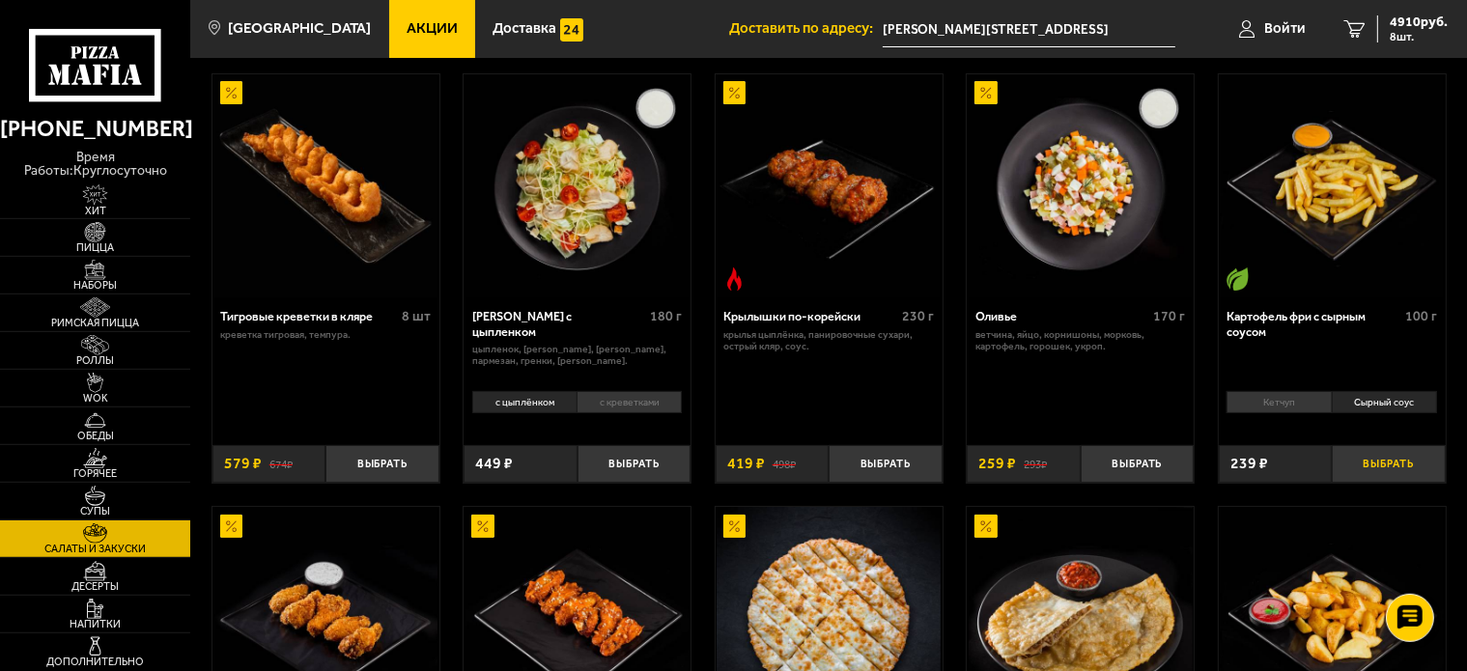
click at [1392, 464] on button "Выбрать" at bounding box center [1388, 464] width 113 height 38
click at [1426, 464] on button "+" at bounding box center [1426, 464] width 38 height 38
click at [408, 457] on button "Выбрать" at bounding box center [381, 464] width 113 height 38
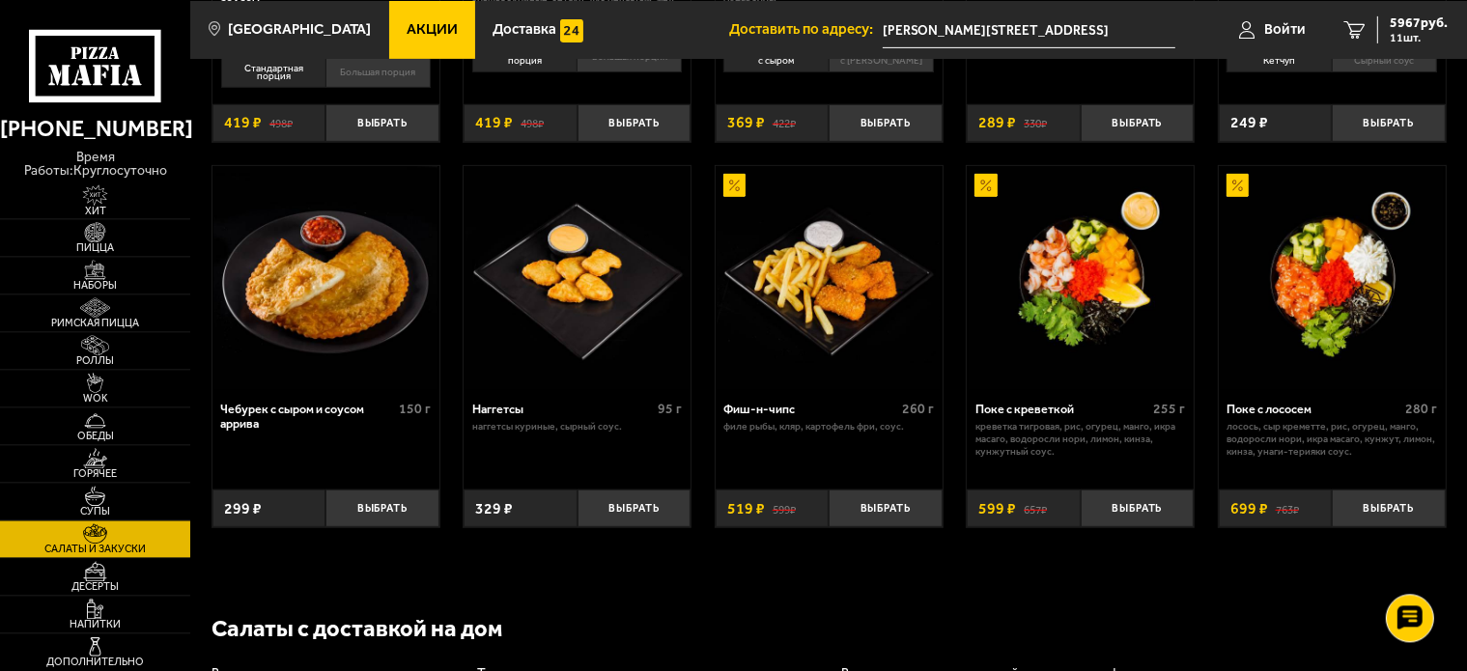
scroll to position [873, 0]
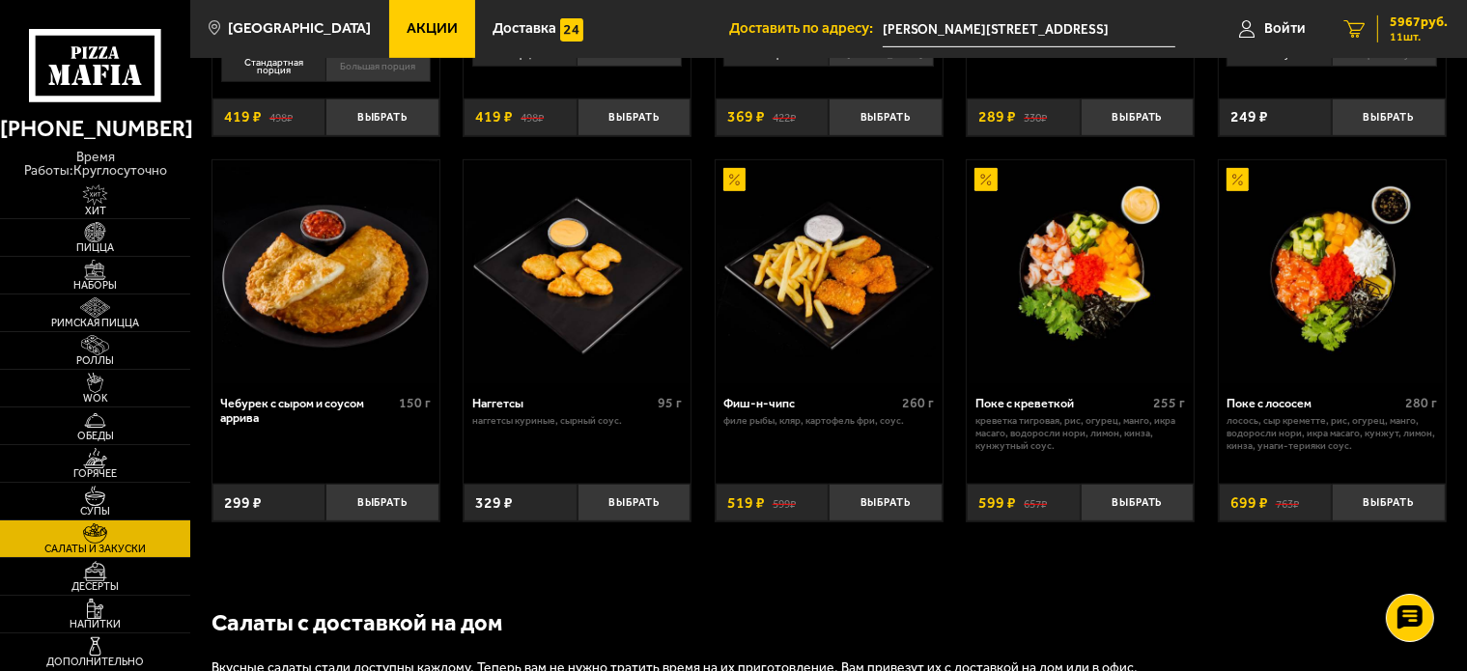
click at [1417, 28] on span "5967 руб." at bounding box center [1419, 22] width 58 height 14
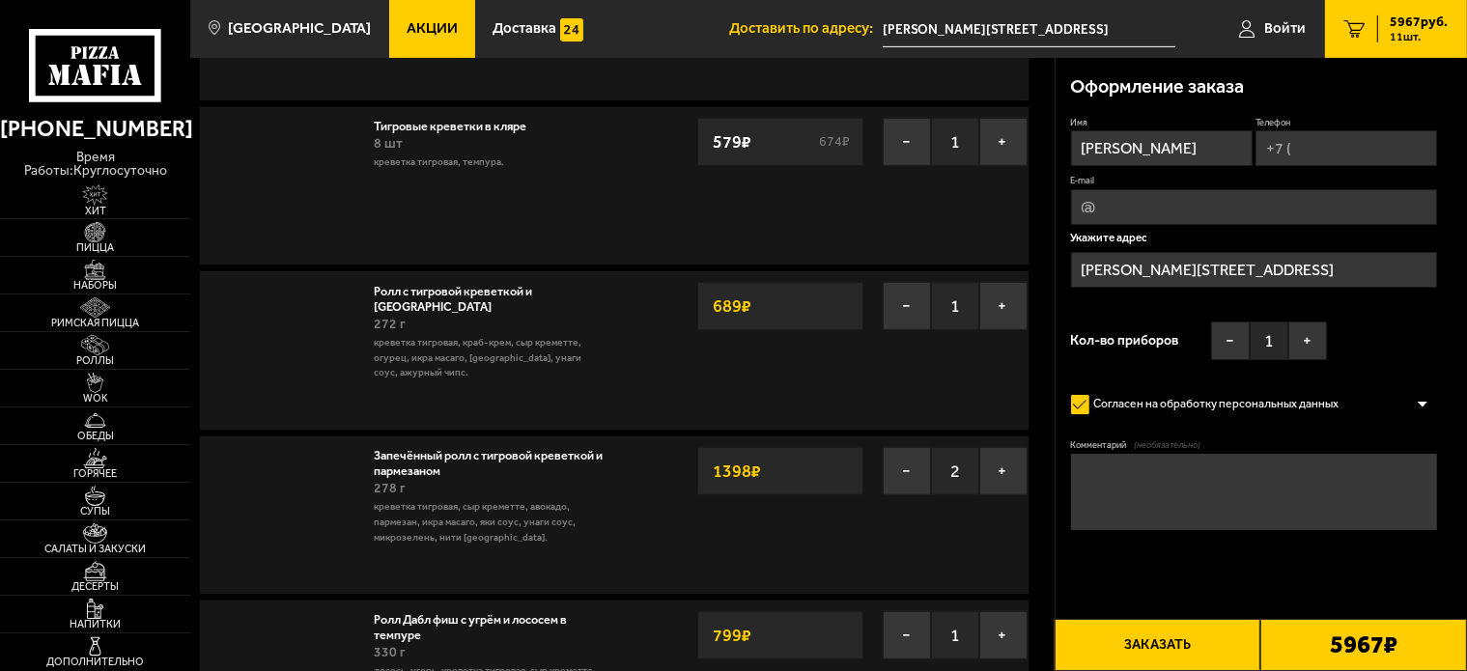
type input "[STREET_ADDRESS]"
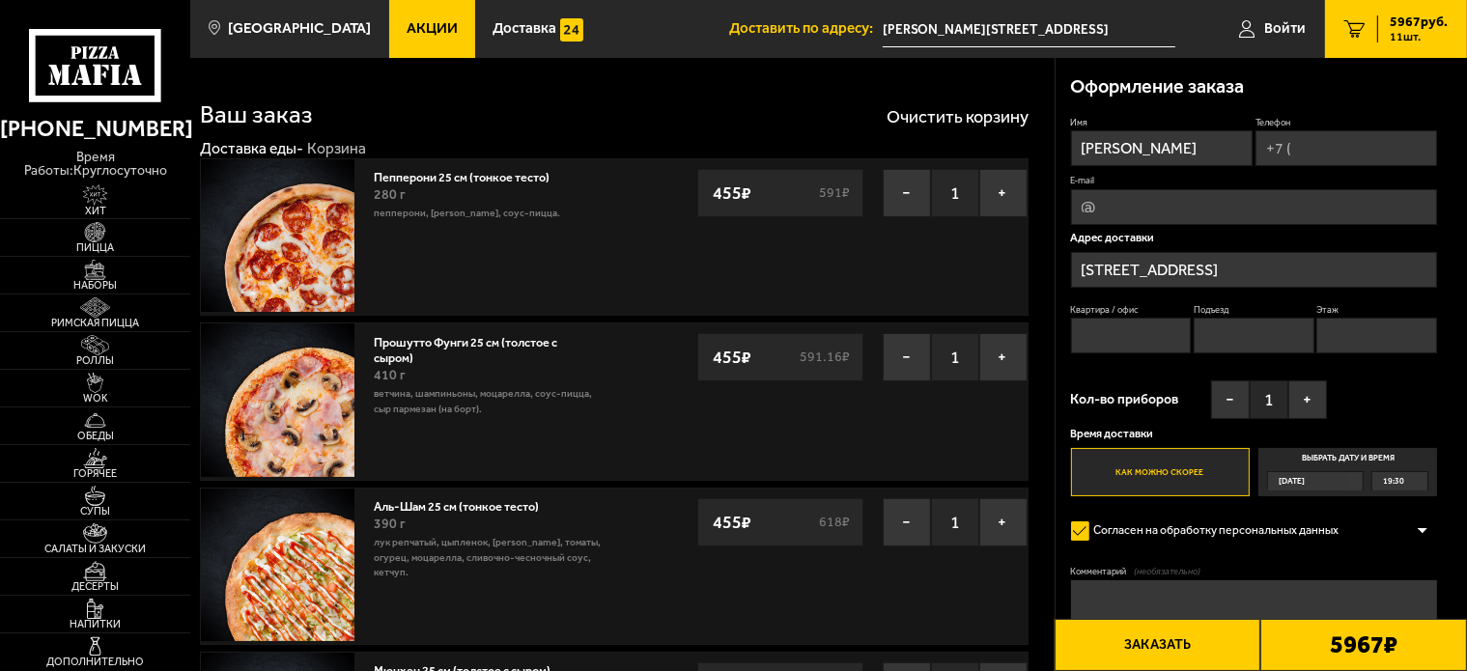
click at [1332, 268] on input "[STREET_ADDRESS]" at bounding box center [1254, 270] width 367 height 36
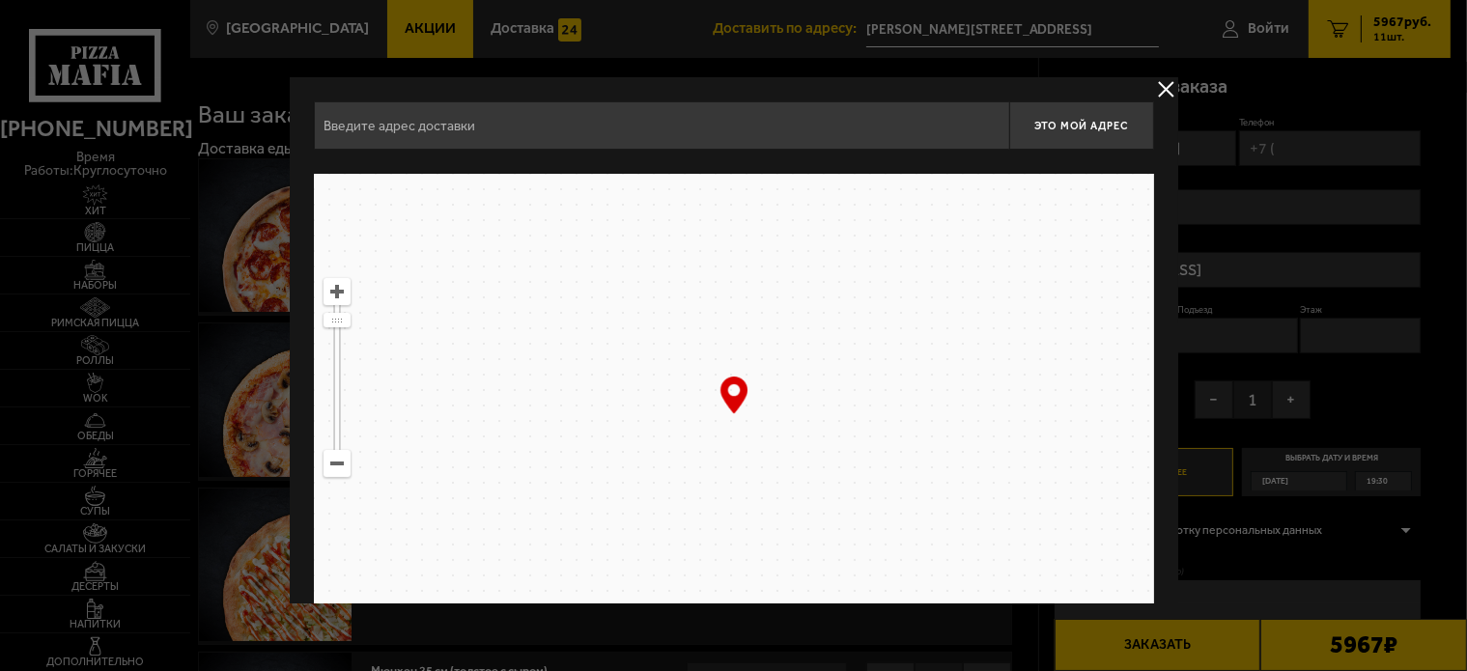
type input "[STREET_ADDRESS]"
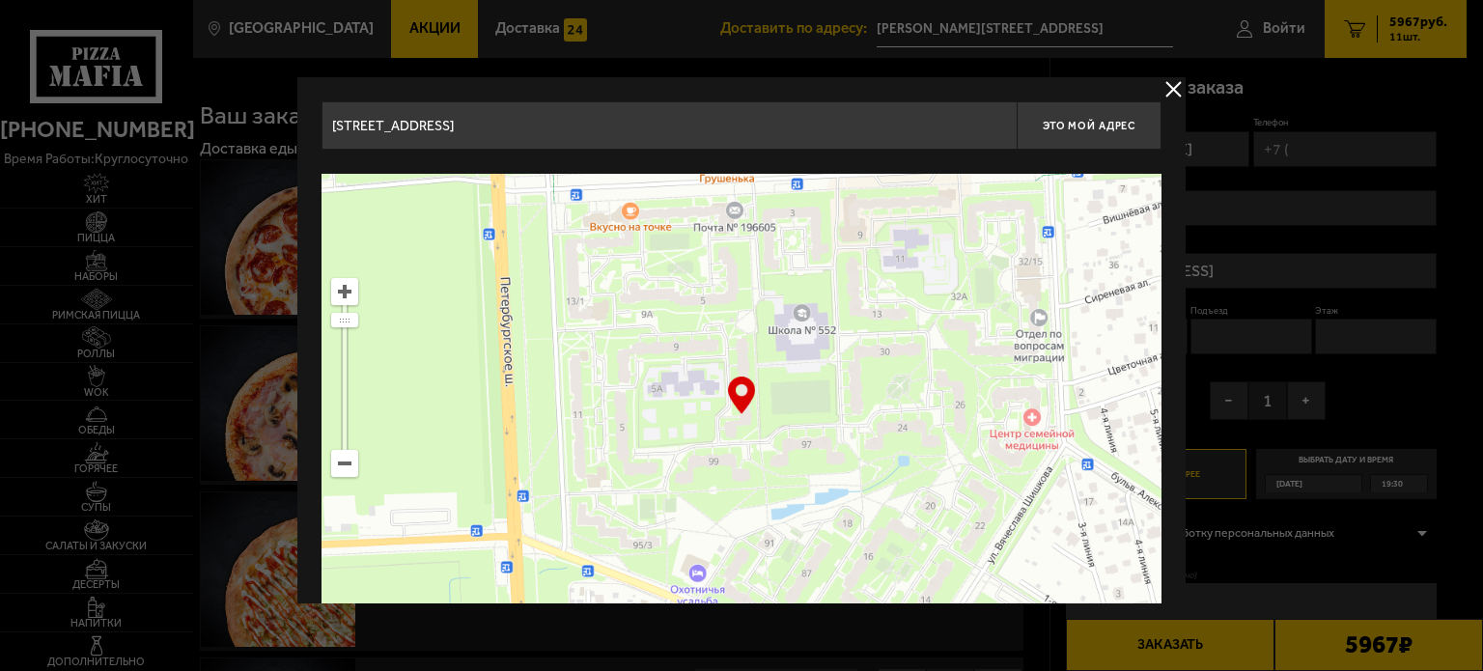
click at [1162, 87] on button "delivery type" at bounding box center [1174, 89] width 24 height 24
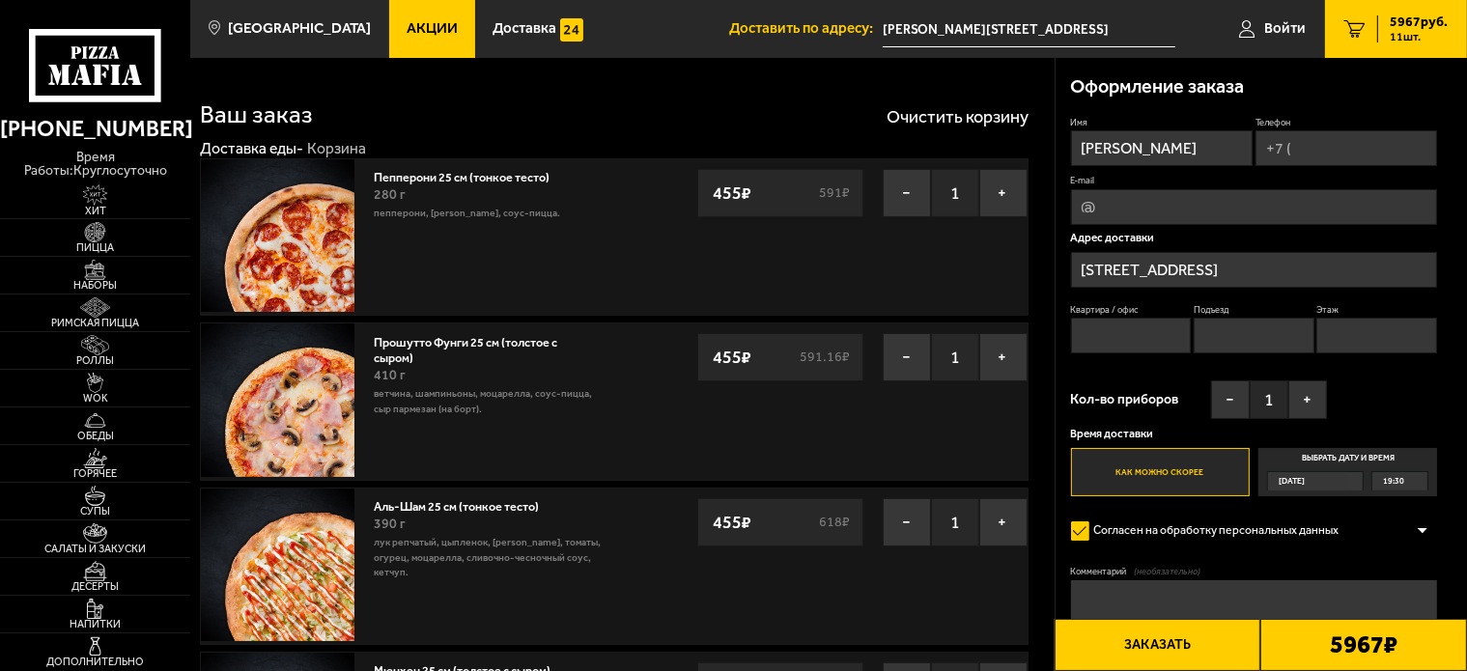
click at [1322, 147] on input "Телефон" at bounding box center [1346, 148] width 182 height 36
type input "+7 (921) 597-42-35"
click at [1309, 400] on button "+" at bounding box center [1307, 401] width 39 height 39
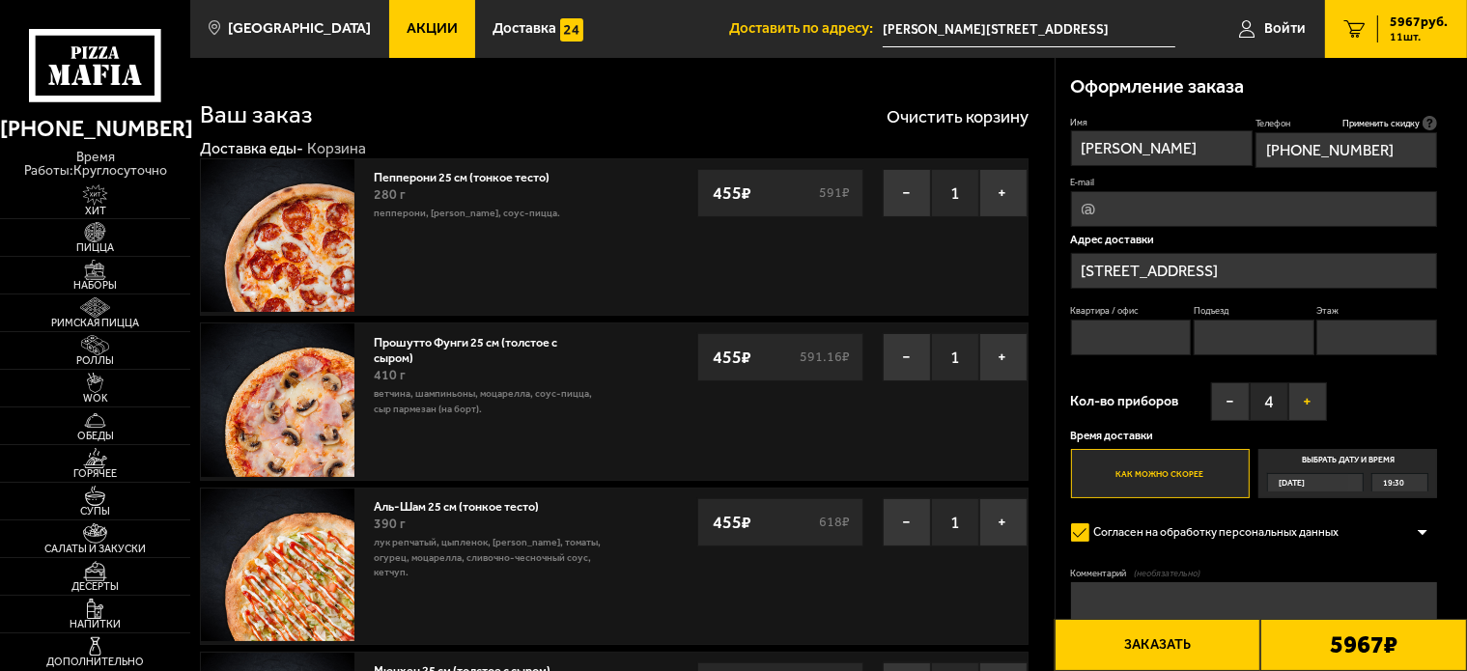
click at [1309, 400] on button "+" at bounding box center [1307, 401] width 39 height 39
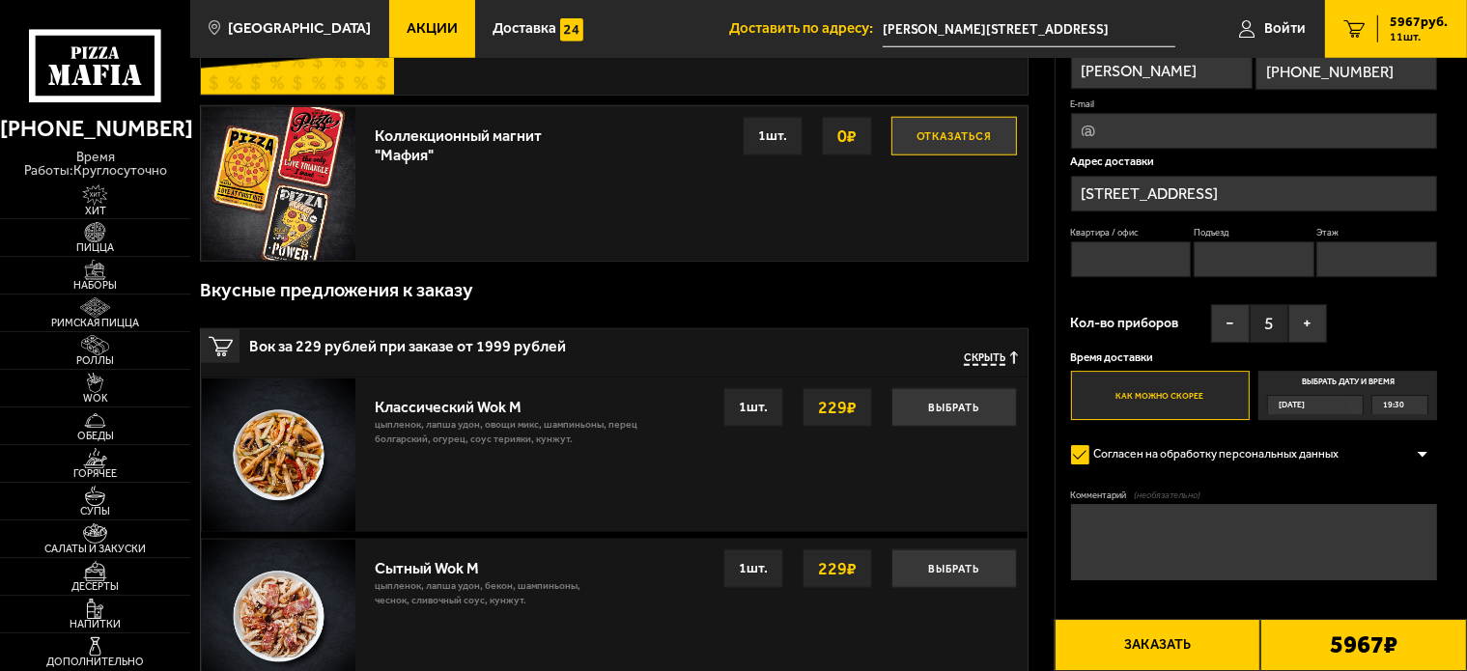
scroll to position [1754, 0]
click at [1141, 645] on button "Заказать" at bounding box center [1157, 645] width 207 height 52
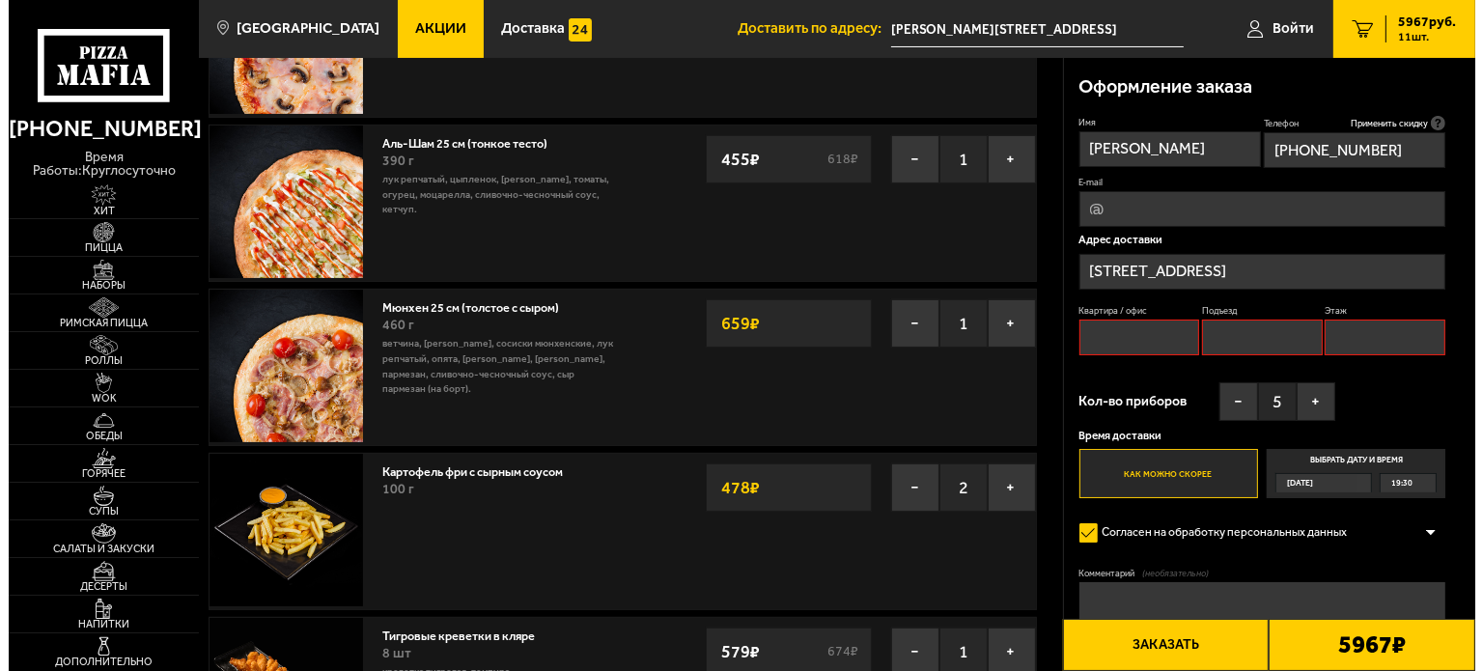
scroll to position [163, 0]
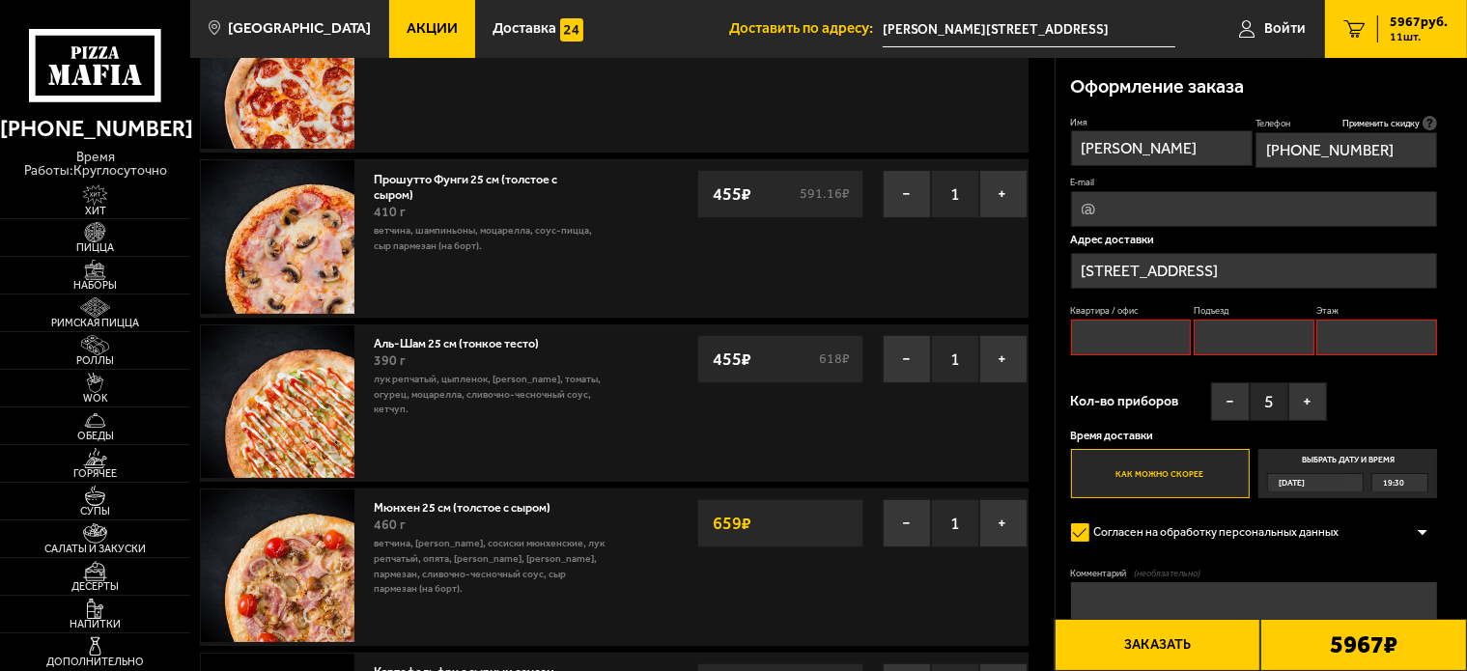
click at [1131, 338] on input "Квартира / офис" at bounding box center [1131, 338] width 121 height 36
type input "2"
click at [1235, 341] on input "Подъезд" at bounding box center [1254, 338] width 121 height 36
type input "1"
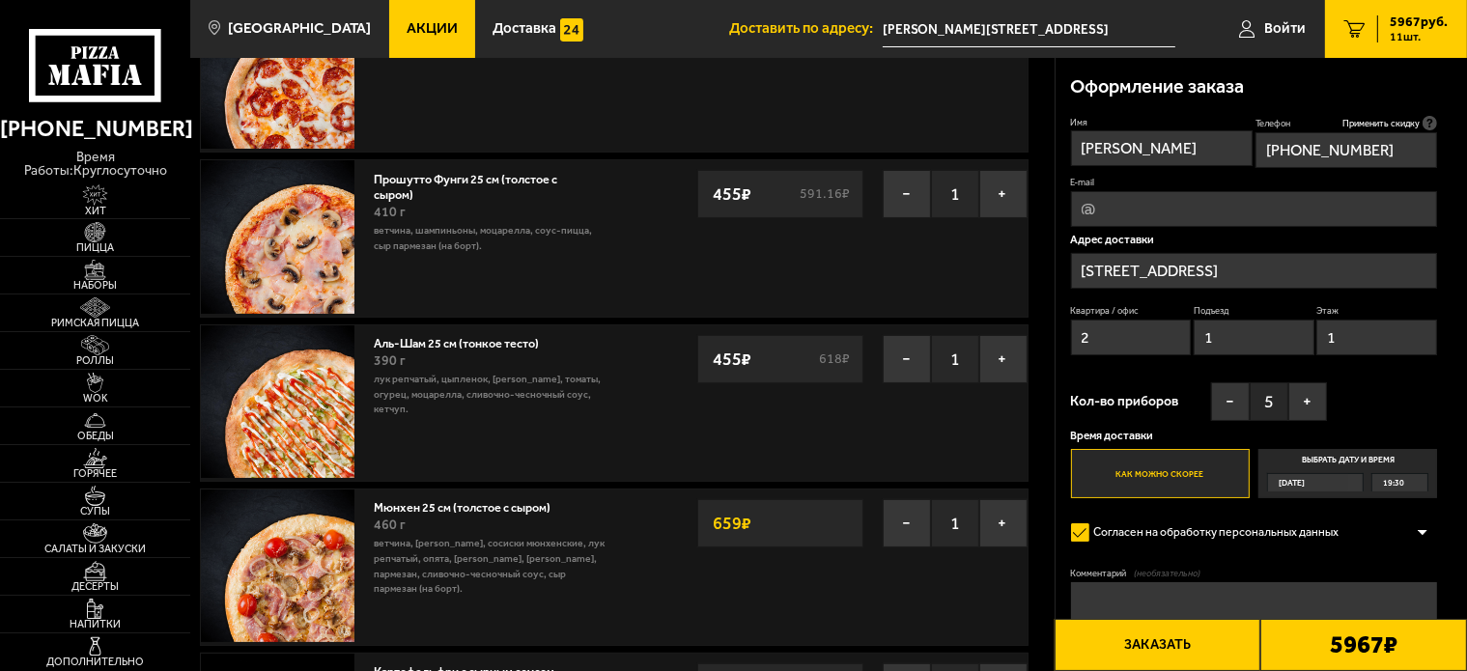
click at [1195, 647] on button "Заказать" at bounding box center [1157, 645] width 207 height 52
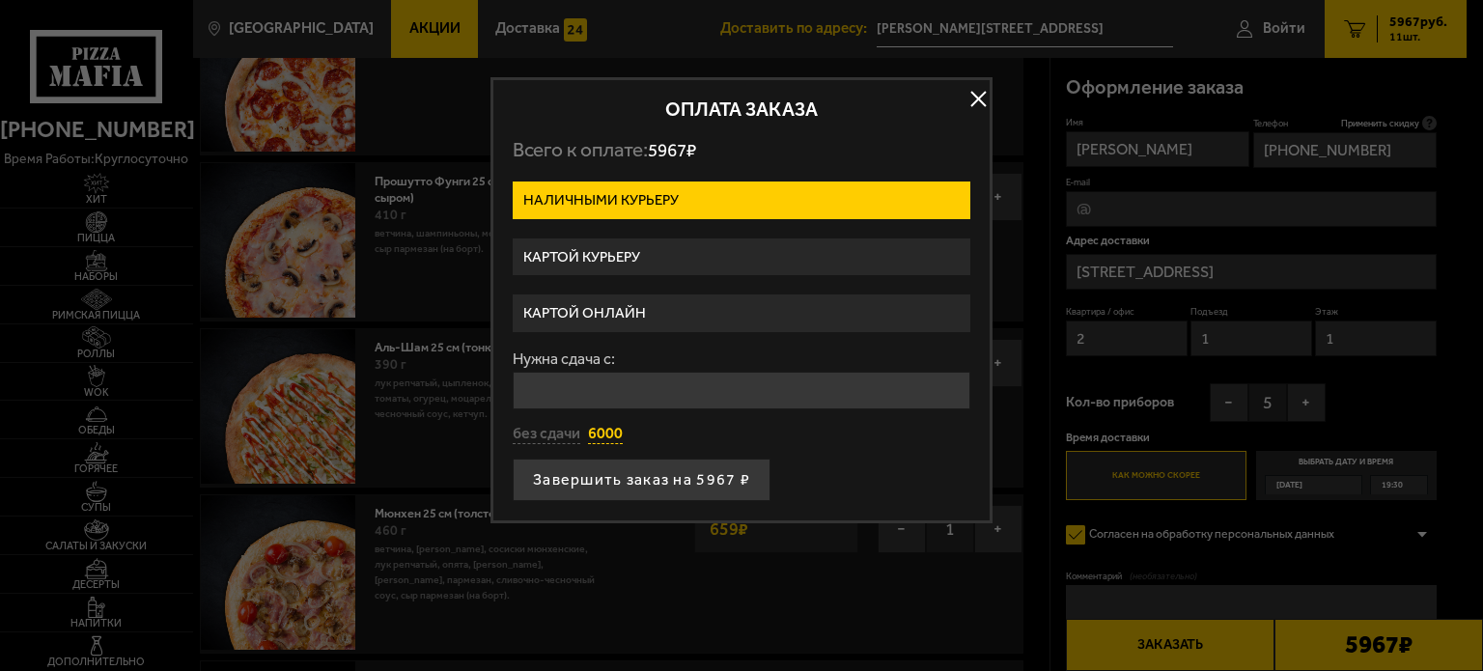
click at [605, 433] on button "6000" at bounding box center [605, 434] width 35 height 21
type input "6000"
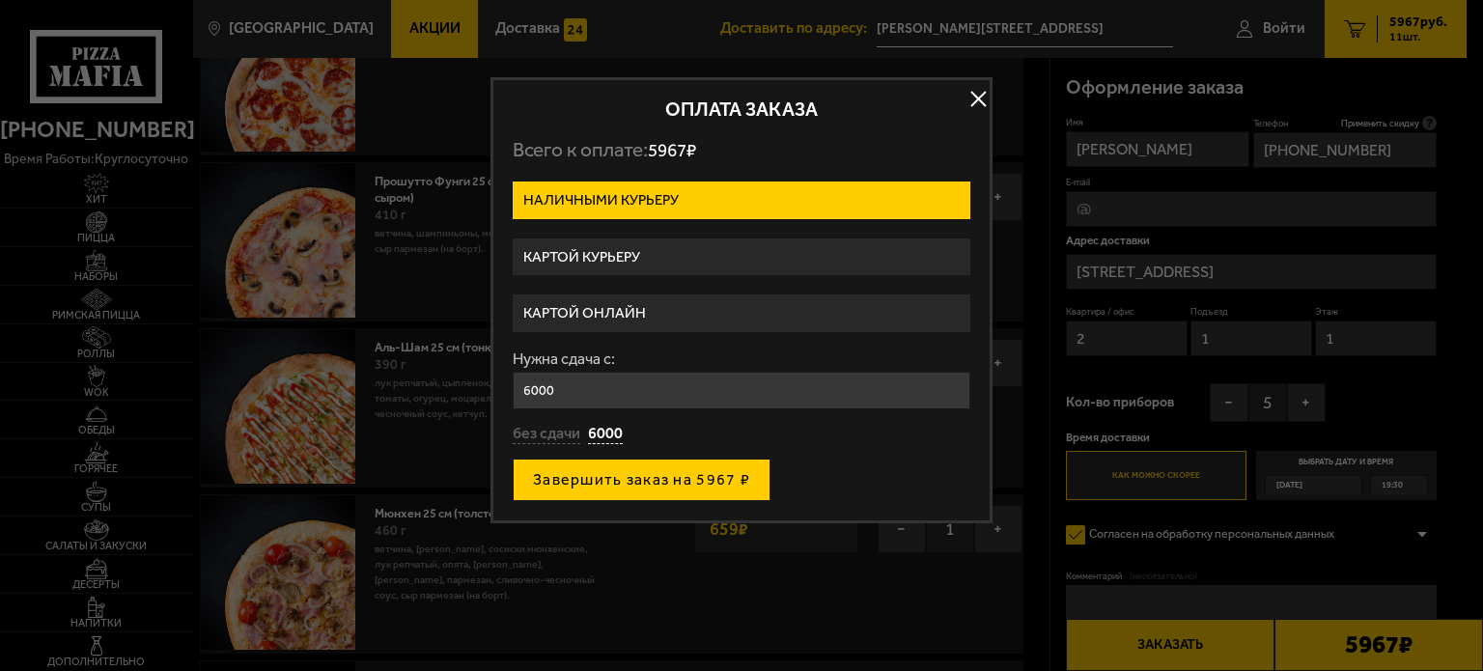
click at [670, 472] on button "Завершить заказ на 5967 ₽" at bounding box center [642, 480] width 258 height 42
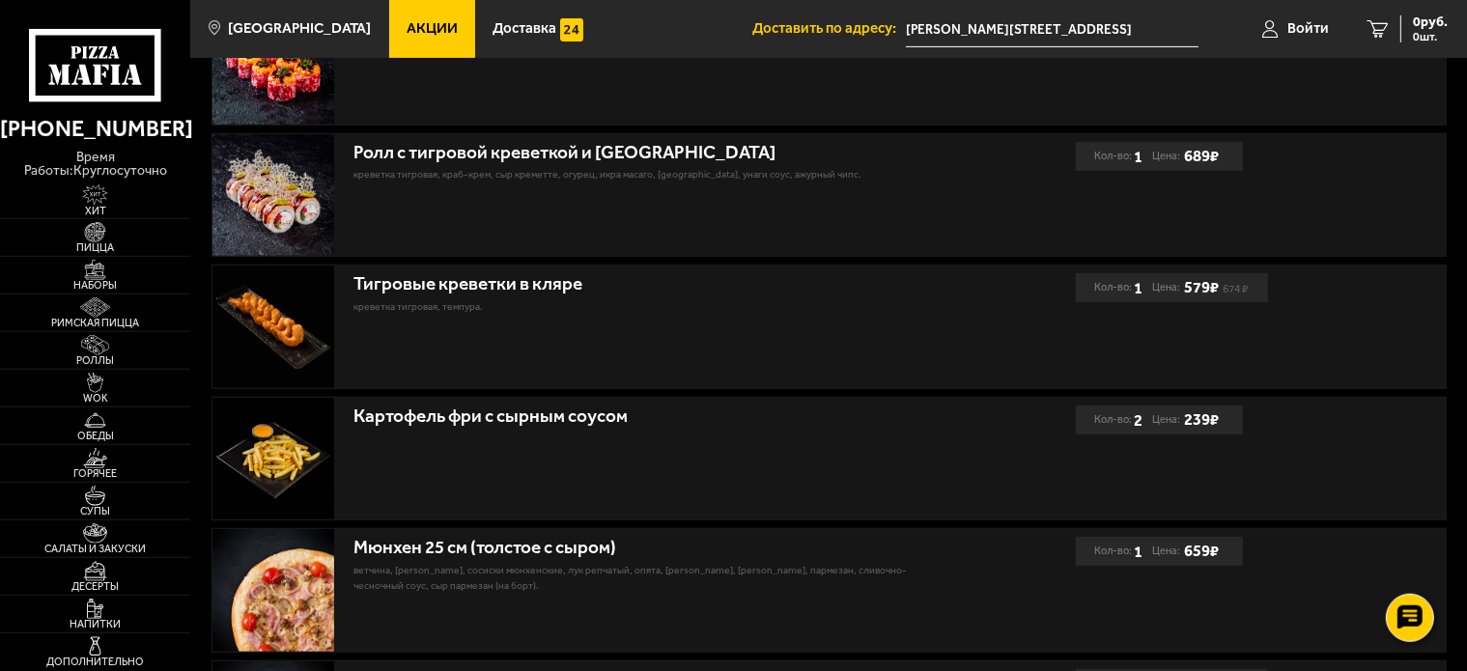
scroll to position [801, 0]
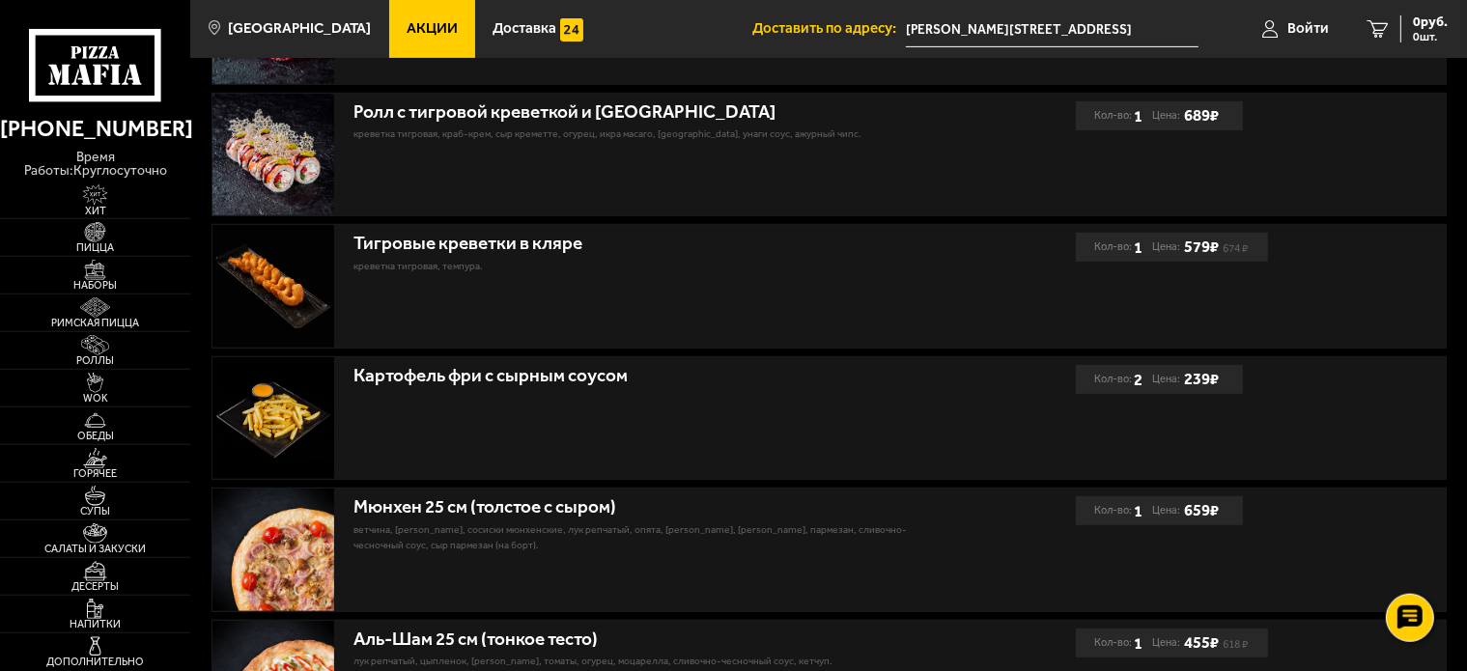
click at [670, 387] on div "Картофель фри с сырным соусом" at bounding box center [642, 376] width 578 height 22
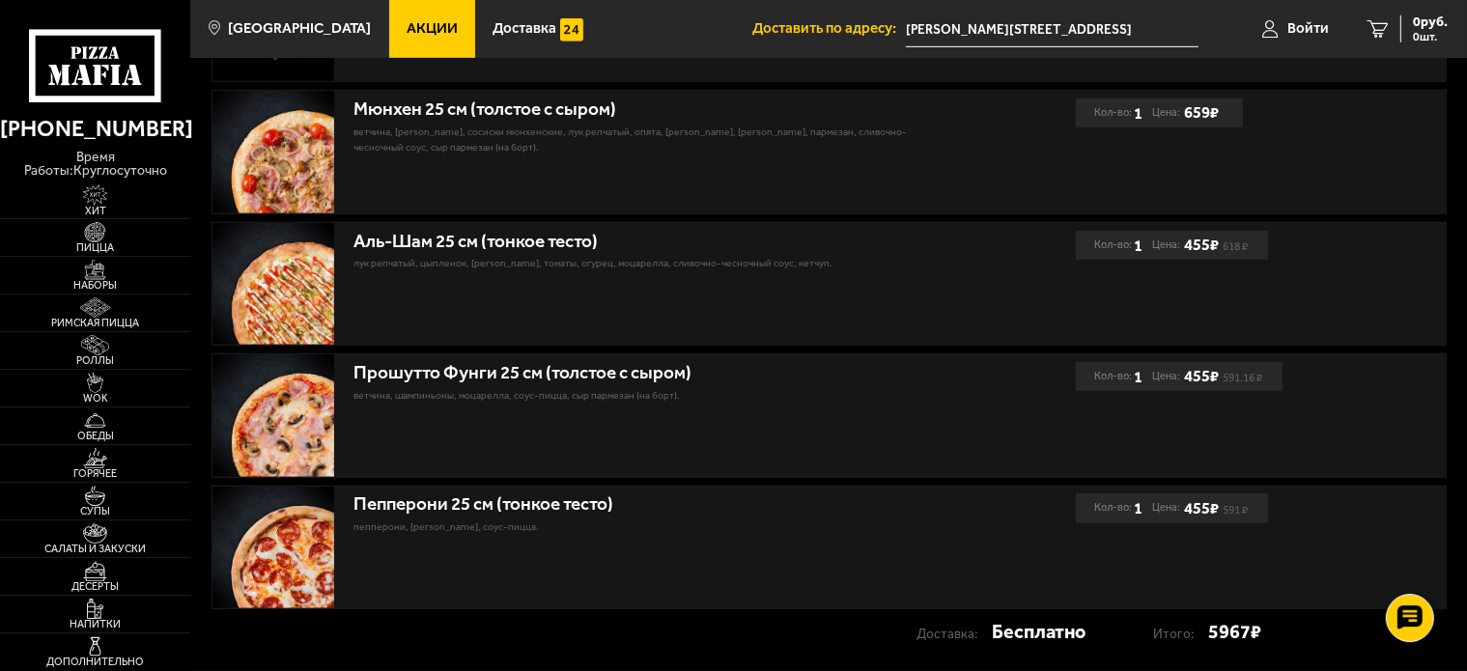
scroll to position [1335, 0]
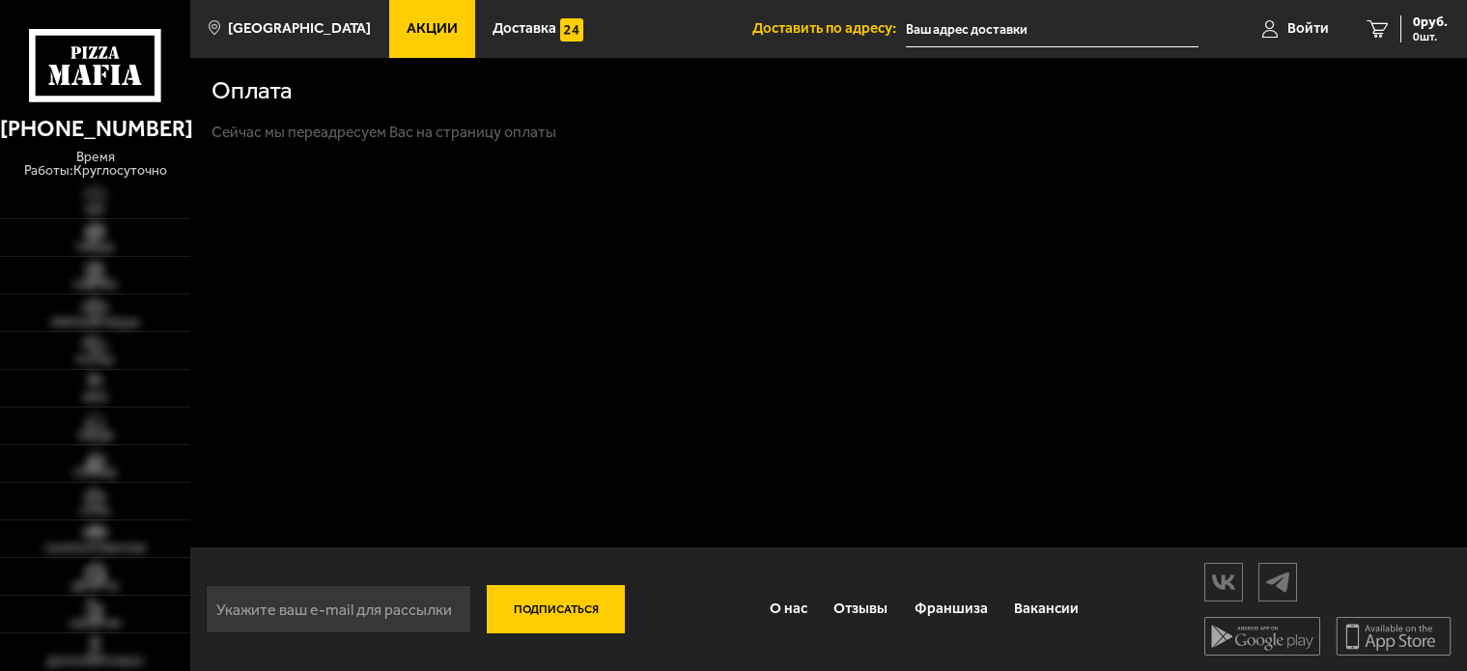
type input "[STREET_ADDRESS]"
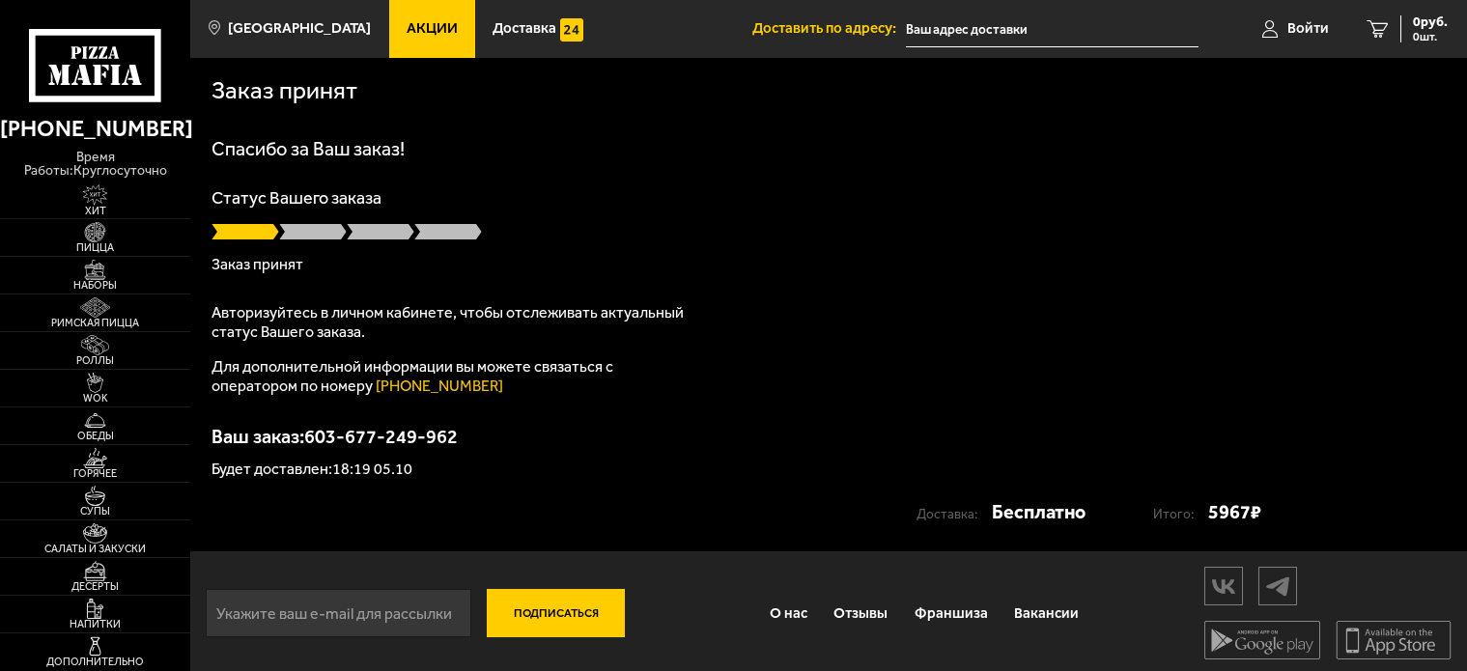
type input "[STREET_ADDRESS]"
